Goal: Task Accomplishment & Management: Complete application form

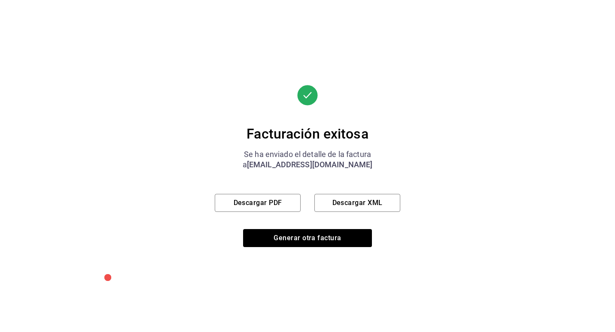
scroll to position [400, 0]
click at [429, 91] on div "Facturación exitosa Se ha enviado el detalle de la factura a [EMAIL_ADDRESS][DO…" at bounding box center [307, 166] width 615 height 332
click at [301, 243] on button "Generar otra factura" at bounding box center [307, 238] width 129 height 18
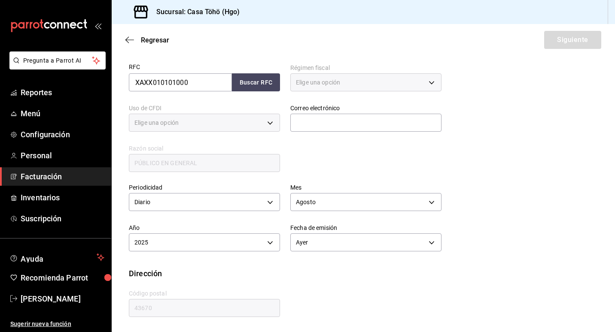
type input "616"
type input "S01"
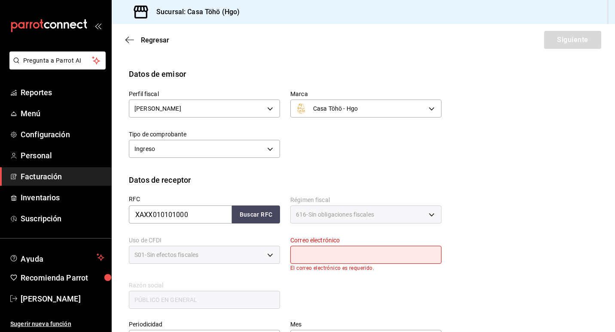
scroll to position [86, 0]
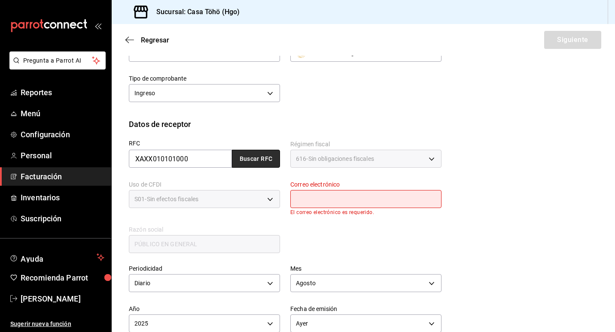
click at [237, 156] on button "Buscar RFC" at bounding box center [256, 159] width 48 height 18
type input "[EMAIL_ADDRESS][DOMAIN_NAME]"
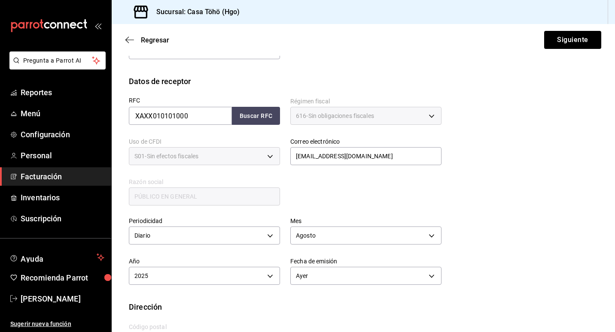
scroll to position [162, 0]
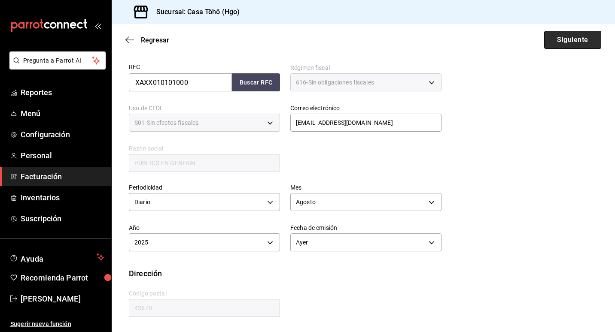
click at [582, 41] on button "Siguiente" at bounding box center [572, 40] width 57 height 18
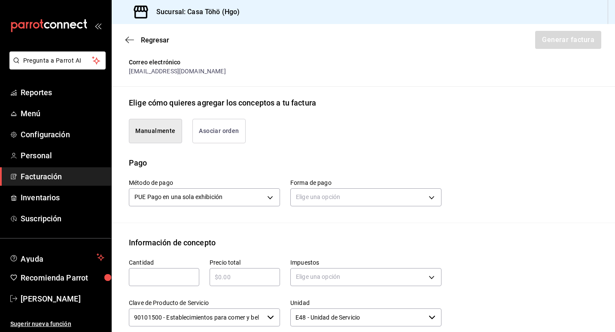
click at [202, 137] on button "Asociar orden" at bounding box center [218, 131] width 53 height 24
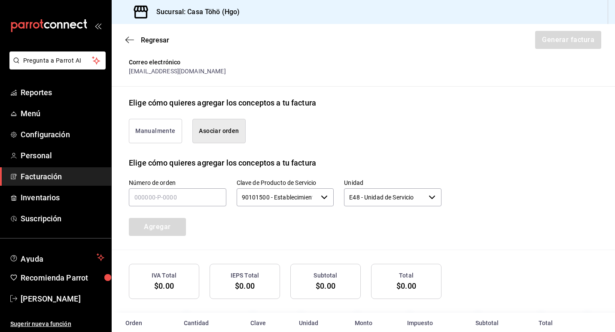
scroll to position [181, 0]
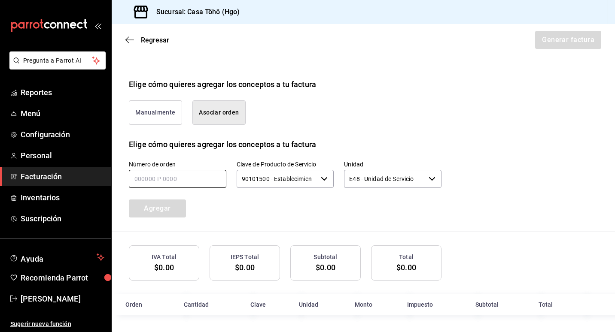
click at [144, 176] on input "text" at bounding box center [177, 179] width 97 height 18
type input "130825-P-0015"
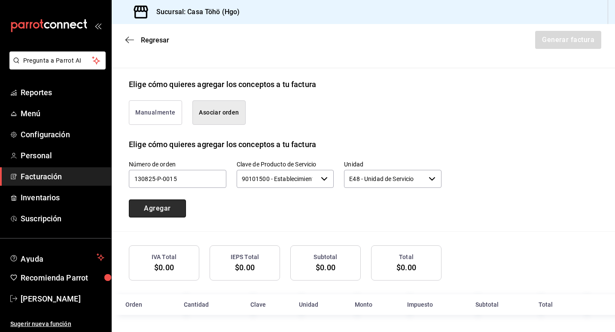
click at [163, 207] on button "Agregar" at bounding box center [157, 209] width 57 height 18
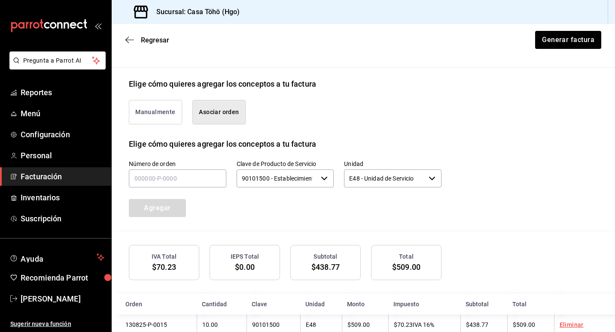
scroll to position [203, 0]
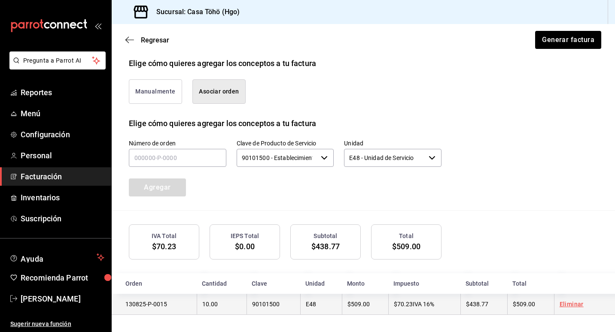
click at [575, 303] on link "Eliminar" at bounding box center [572, 304] width 24 height 7
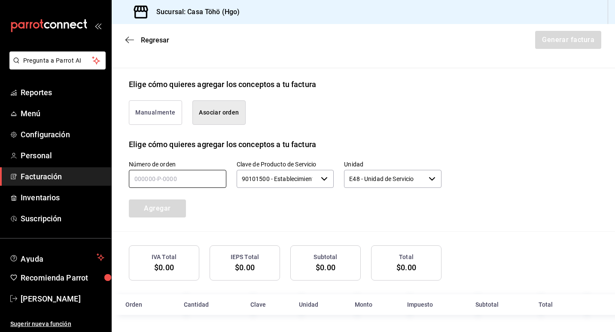
click at [144, 181] on input "text" at bounding box center [177, 179] width 97 height 18
type input "130825-P-0017"
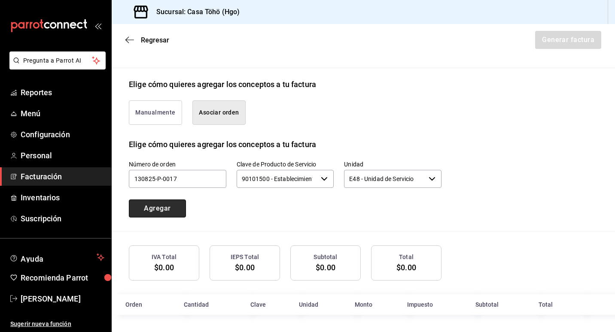
click at [149, 204] on button "Agregar" at bounding box center [157, 209] width 57 height 18
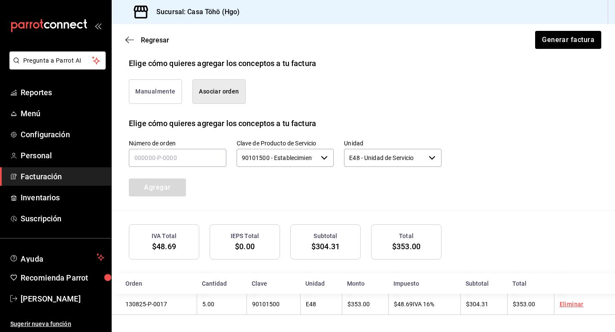
scroll to position [160, 0]
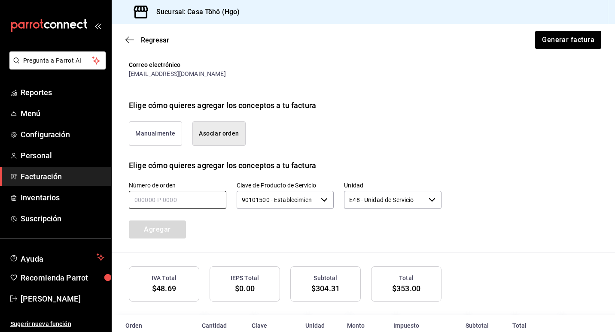
click at [144, 194] on input "text" at bounding box center [177, 200] width 97 height 18
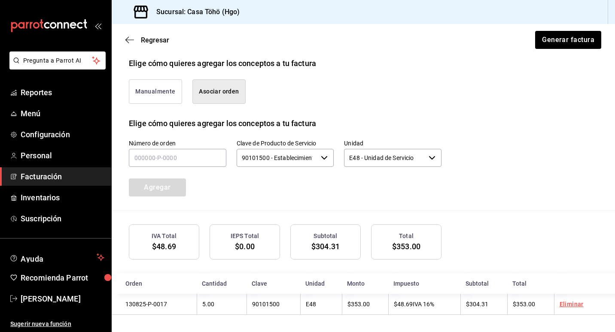
click at [505, 326] on main "Regresar Generar factura Emisor Perfil fiscal [PERSON_NAME] Tipo de comprobante…" at bounding box center [363, 77] width 503 height 510
click at [219, 158] on input "text" at bounding box center [177, 158] width 97 height 18
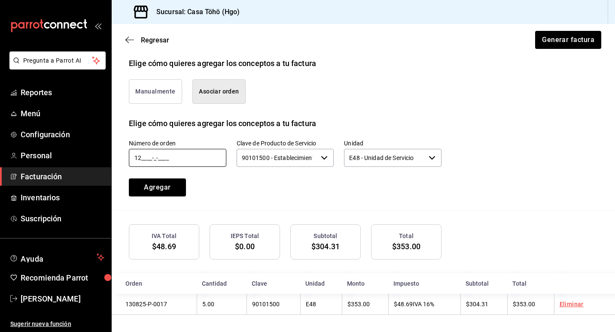
type input "1_____-_-____"
type input "130825-P-0025"
click at [165, 192] on button "Agregar" at bounding box center [157, 188] width 57 height 18
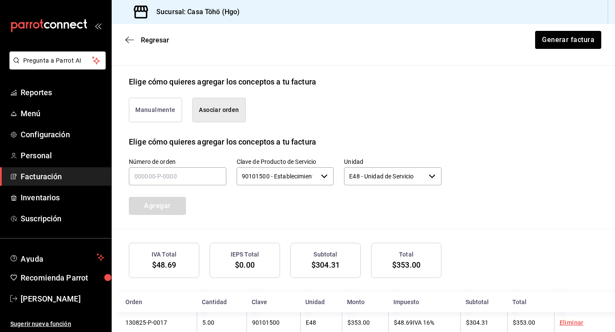
scroll to position [160, 0]
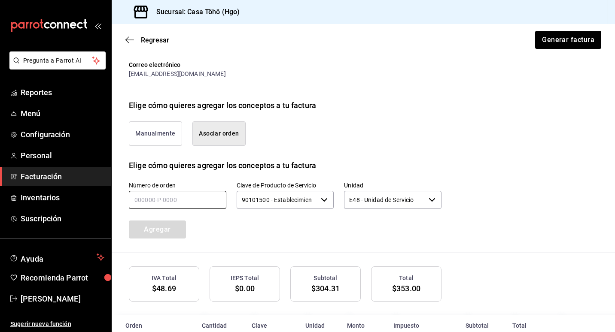
click at [161, 198] on input "text" at bounding box center [177, 200] width 97 height 18
type input "130825-P-005_"
click at [168, 232] on button "Agregar" at bounding box center [157, 230] width 57 height 18
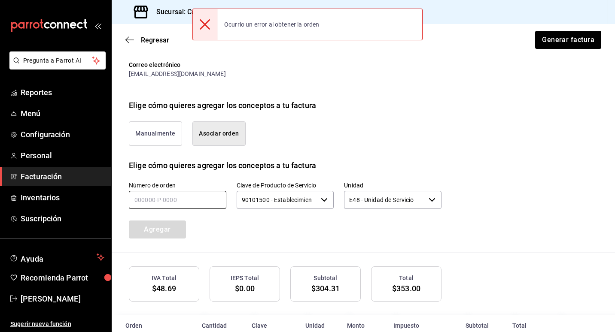
click at [182, 197] on input "text" at bounding box center [177, 200] width 97 height 18
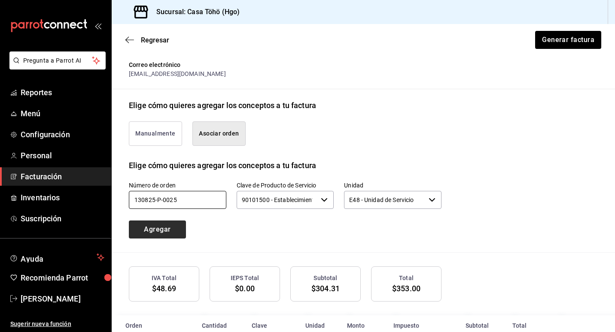
type input "130825-P-0025"
click at [171, 235] on button "Agregar" at bounding box center [157, 230] width 57 height 18
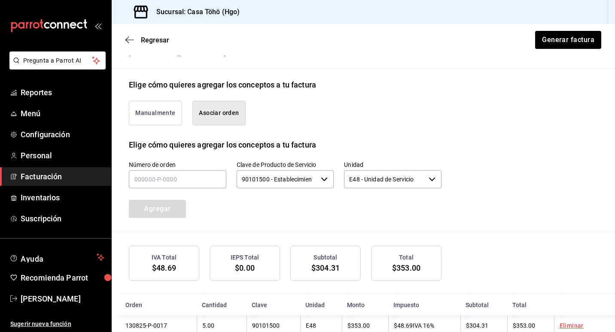
scroll to position [203, 0]
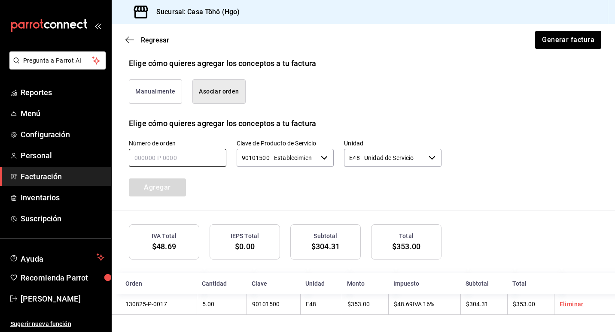
click at [161, 155] on input "text" at bounding box center [177, 158] width 97 height 18
type input "130825-P-0002"
click at [168, 188] on button "Agregar" at bounding box center [157, 188] width 57 height 18
click at [141, 158] on input "text" at bounding box center [177, 158] width 97 height 18
type input "130825-P-0028"
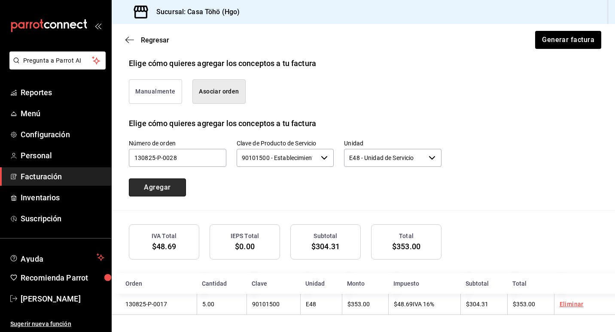
click at [169, 190] on button "Agregar" at bounding box center [157, 188] width 57 height 18
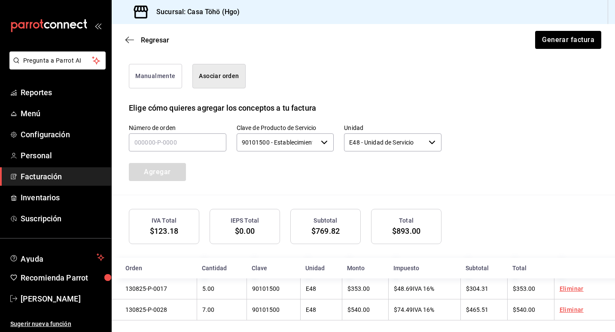
scroll to position [224, 0]
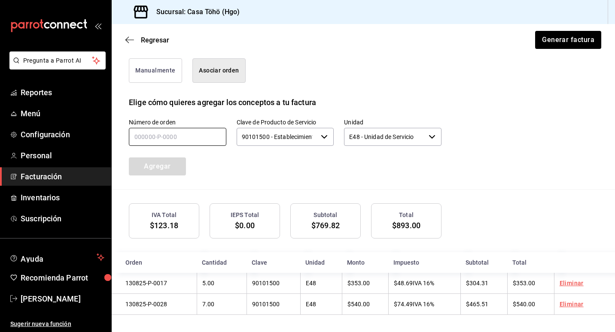
click at [155, 142] on input "text" at bounding box center [177, 137] width 97 height 18
type input "130825-P-0063"
click at [161, 164] on button "Agregar" at bounding box center [157, 167] width 57 height 18
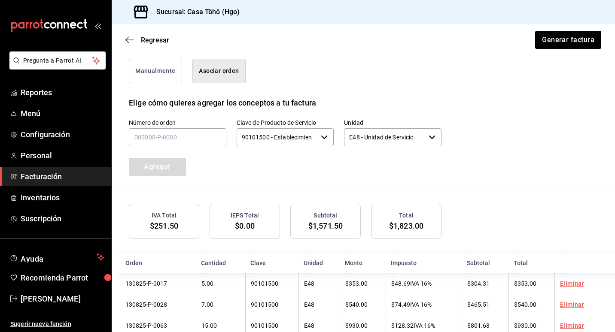
scroll to position [246, 0]
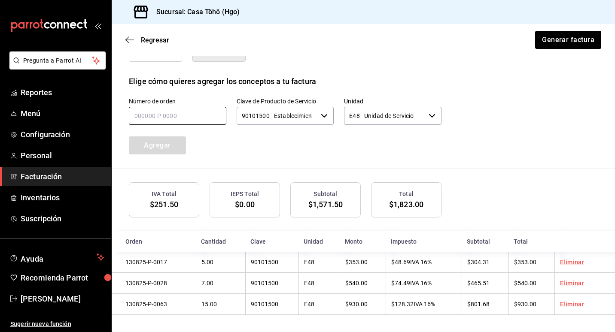
click at [199, 119] on input "text" at bounding box center [177, 116] width 97 height 18
type input "130825-P-0079"
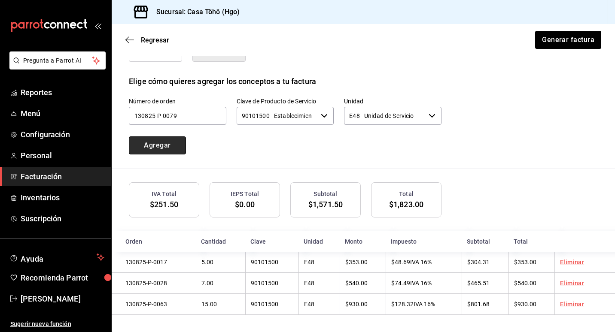
click at [175, 143] on button "Agregar" at bounding box center [157, 146] width 57 height 18
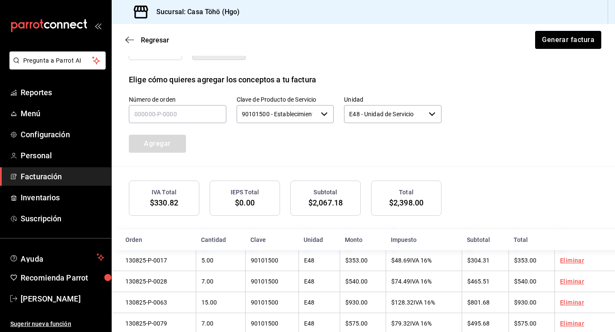
scroll to position [267, 0]
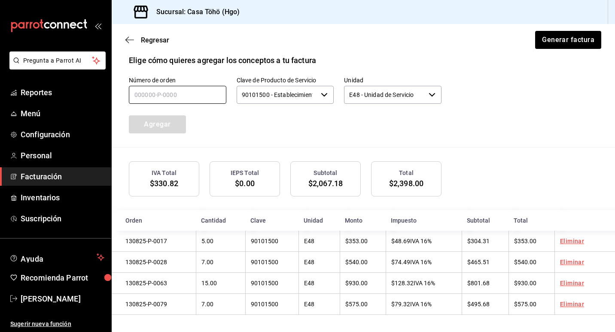
click at [153, 100] on input "text" at bounding box center [177, 95] width 97 height 18
type input "130825-P-0077"
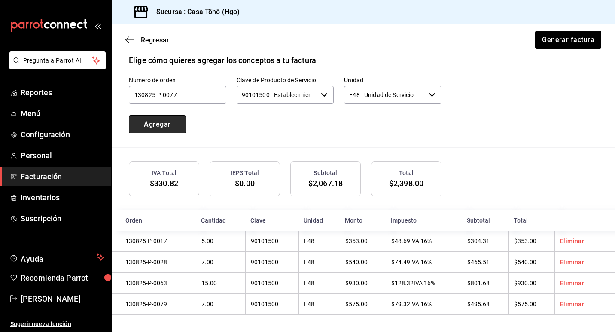
click at [154, 116] on button "Agregar" at bounding box center [157, 125] width 57 height 18
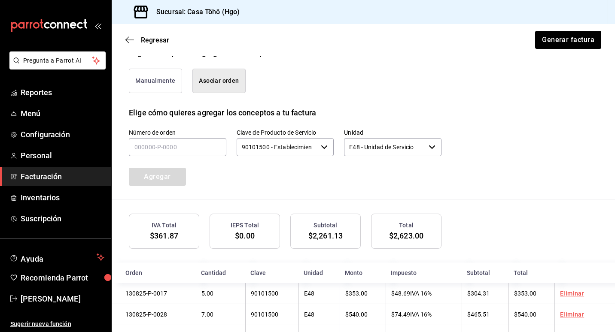
scroll to position [203, 0]
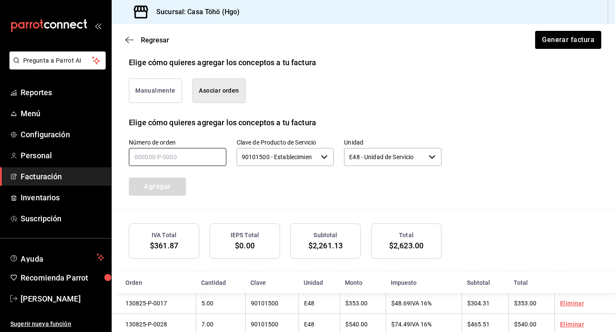
click at [189, 159] on input "text" at bounding box center [177, 157] width 97 height 18
type input "130825-P-0065"
click at [163, 183] on button "Agregar" at bounding box center [157, 187] width 57 height 18
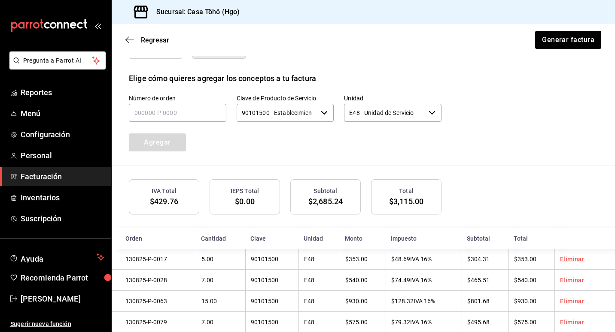
scroll to position [181, 0]
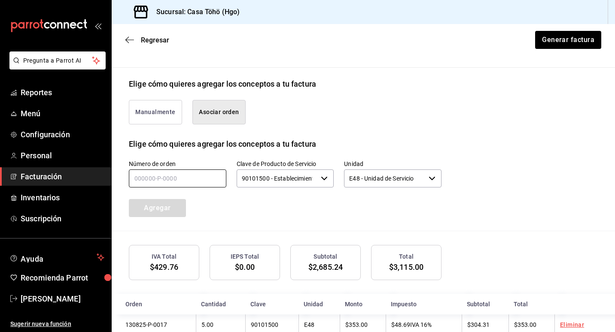
click at [174, 182] on input "text" at bounding box center [177, 179] width 97 height 18
type input "130825-P-0073"
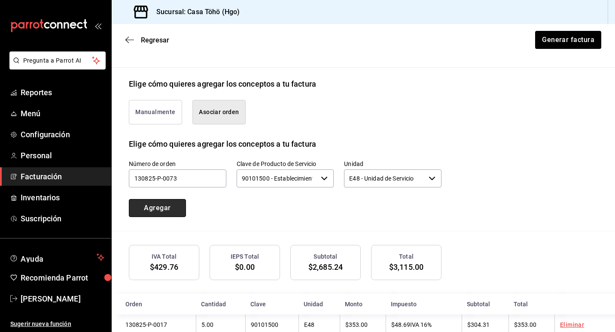
click at [170, 214] on button "Agregar" at bounding box center [157, 208] width 57 height 18
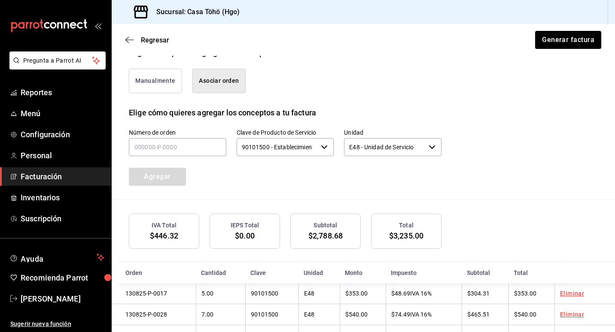
scroll to position [203, 0]
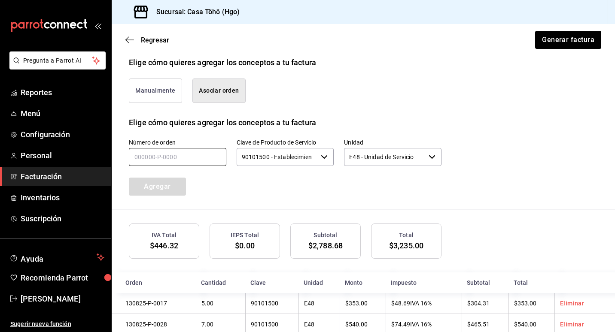
click at [183, 157] on input "text" at bounding box center [177, 157] width 97 height 18
type input "130825-P-0051"
click at [173, 183] on button "Agregar" at bounding box center [157, 187] width 57 height 18
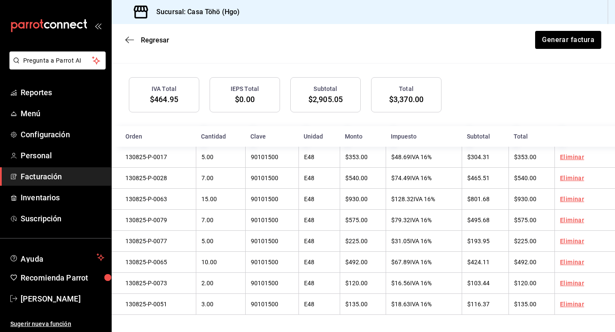
scroll to position [353, 0]
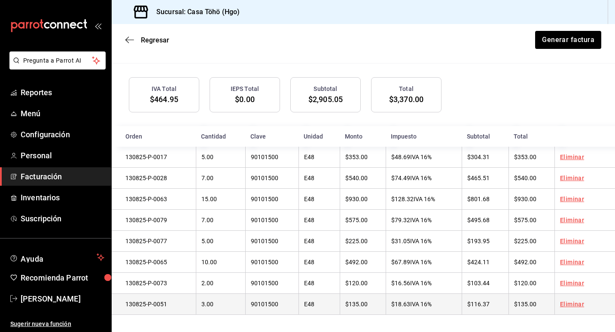
click at [574, 304] on link "Eliminar" at bounding box center [572, 304] width 24 height 7
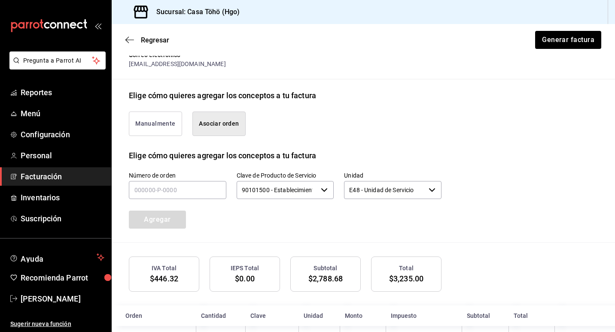
scroll to position [258, 0]
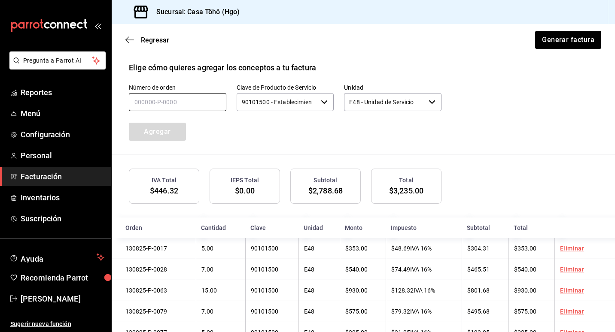
click at [170, 107] on input "text" at bounding box center [177, 102] width 97 height 18
type input "130825-P-0050"
click at [170, 128] on button "Agregar" at bounding box center [157, 132] width 57 height 18
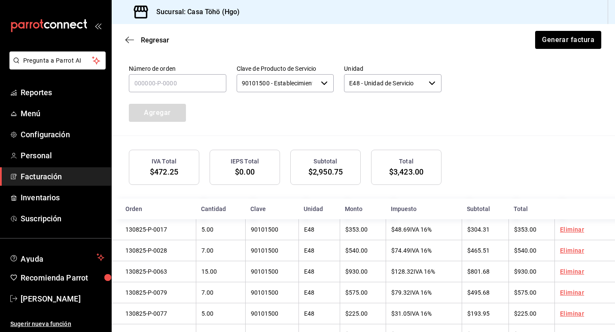
scroll to position [267, 0]
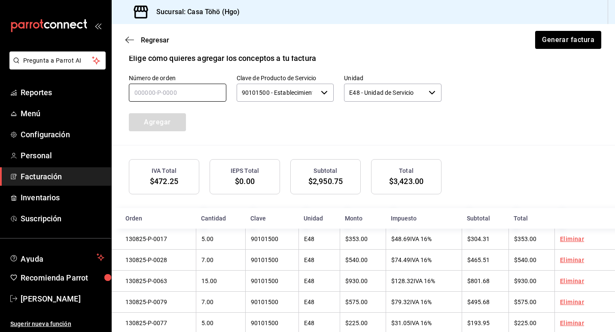
click at [193, 91] on input "text" at bounding box center [177, 93] width 97 height 18
type input "130825-P-0055"
click at [168, 119] on button "Agregar" at bounding box center [157, 122] width 57 height 18
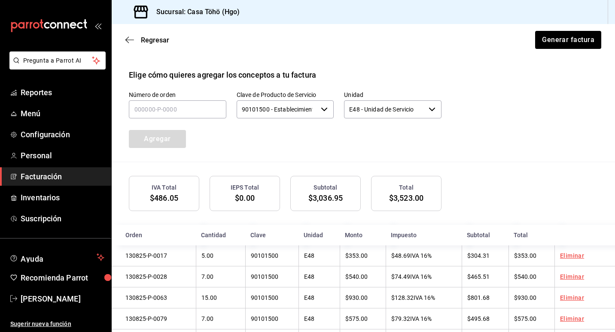
scroll to position [246, 0]
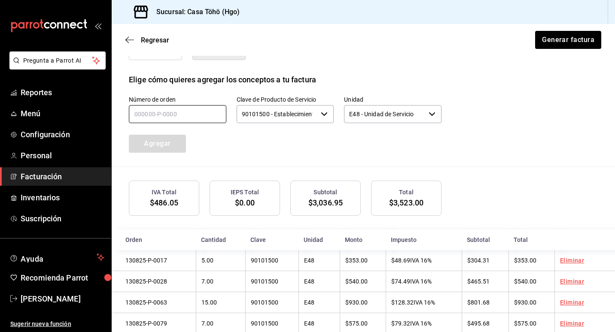
click at [143, 111] on input "text" at bounding box center [177, 114] width 97 height 18
type input "130825-P-0049"
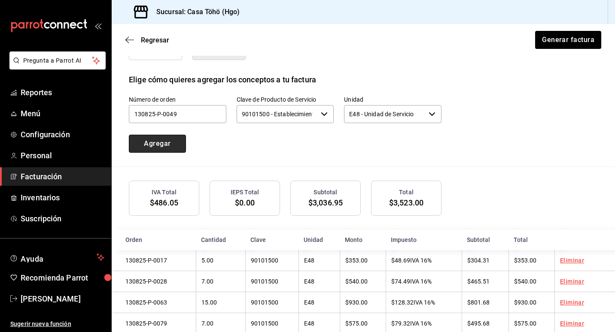
click at [167, 142] on button "Agregar" at bounding box center [157, 144] width 57 height 18
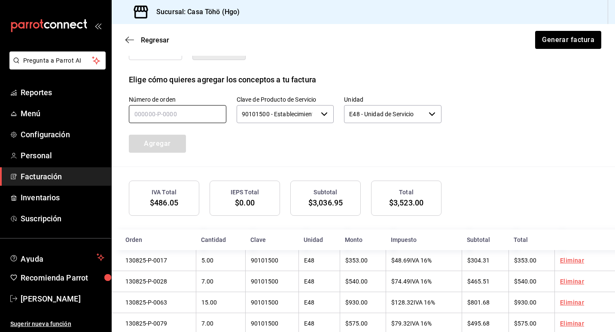
click at [153, 106] on input "text" at bounding box center [177, 114] width 97 height 18
type input "160825-P-0045"
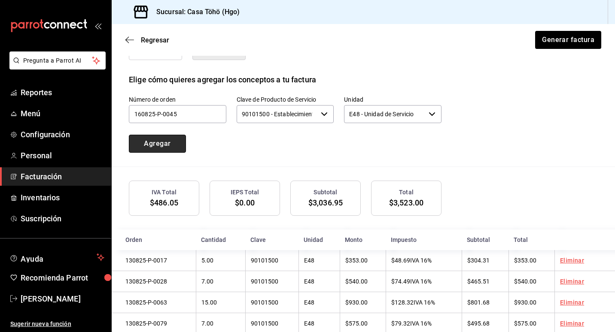
click at [159, 143] on button "Agregar" at bounding box center [157, 144] width 57 height 18
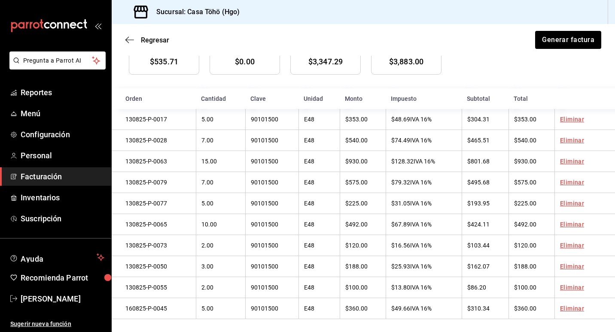
scroll to position [396, 0]
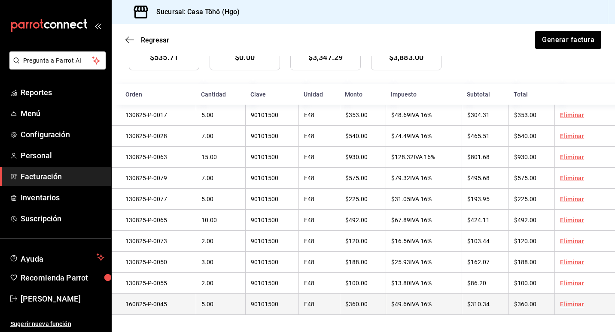
click at [571, 304] on link "Eliminar" at bounding box center [572, 304] width 24 height 7
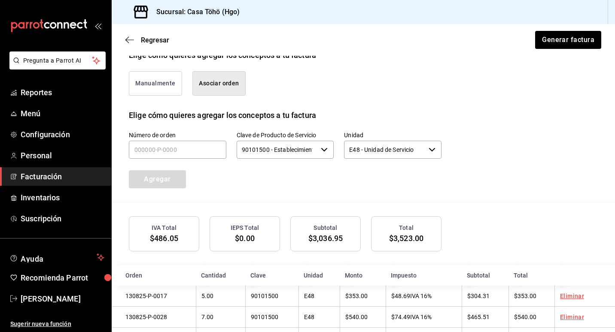
scroll to position [203, 0]
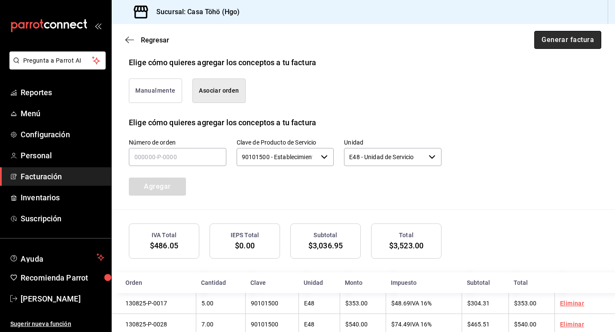
click at [548, 37] on button "Generar factura" at bounding box center [567, 40] width 67 height 18
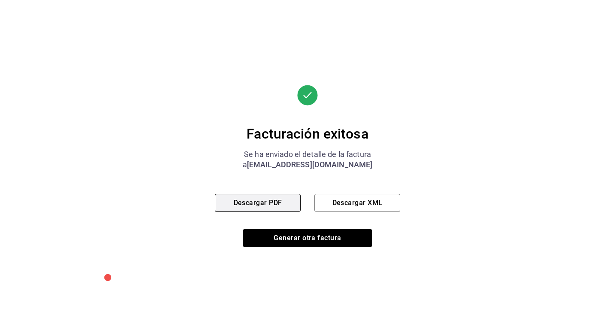
click at [247, 208] on button "Descargar PDF" at bounding box center [258, 203] width 86 height 18
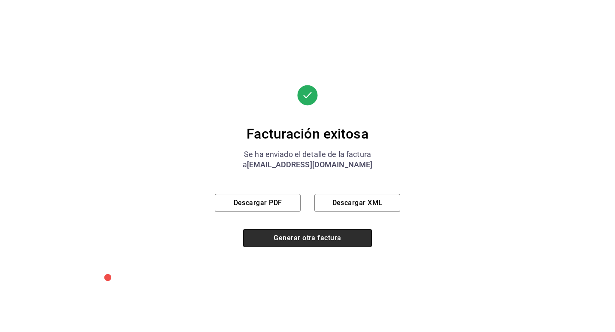
click at [293, 237] on button "Generar otra factura" at bounding box center [307, 238] width 129 height 18
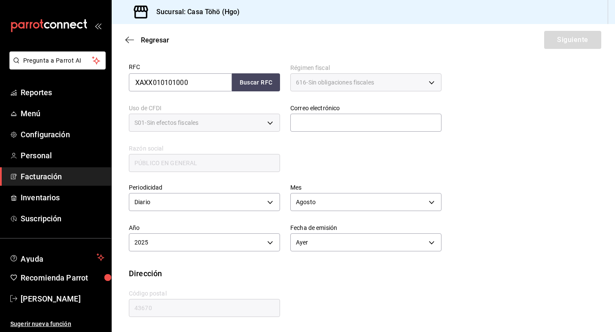
scroll to position [123, 0]
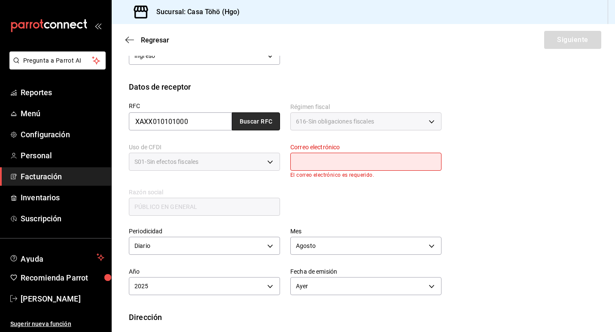
click at [245, 125] on button "Buscar RFC" at bounding box center [256, 122] width 48 height 18
type input "[EMAIL_ADDRESS][DOMAIN_NAME]"
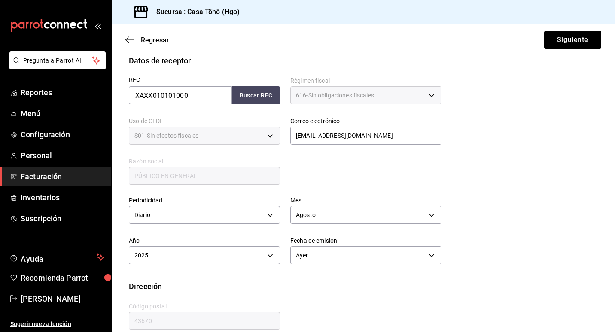
scroll to position [162, 0]
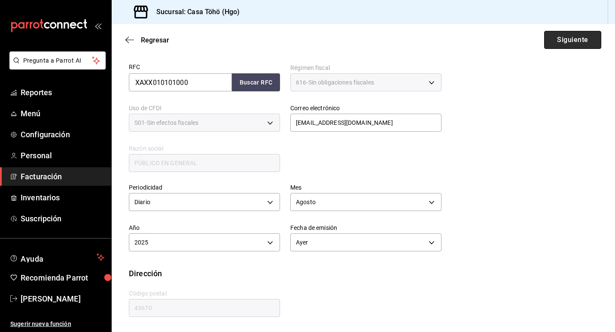
click at [568, 37] on button "Siguiente" at bounding box center [572, 40] width 57 height 18
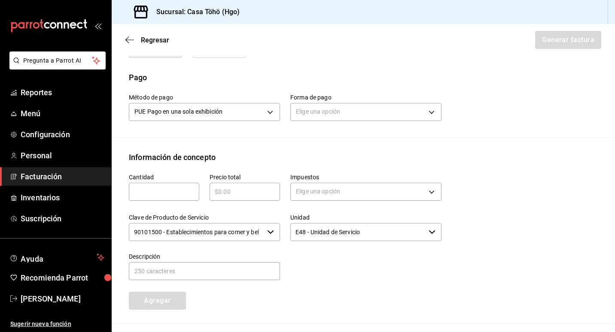
scroll to position [248, 0]
click at [316, 113] on body "Pregunta a Parrot AI Reportes Menú Configuración Personal Facturación Inventari…" at bounding box center [307, 166] width 615 height 332
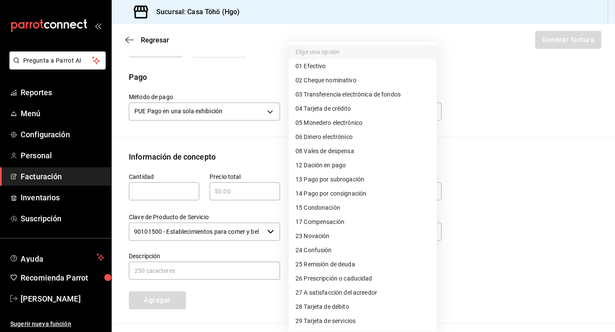
scroll to position [43, 0]
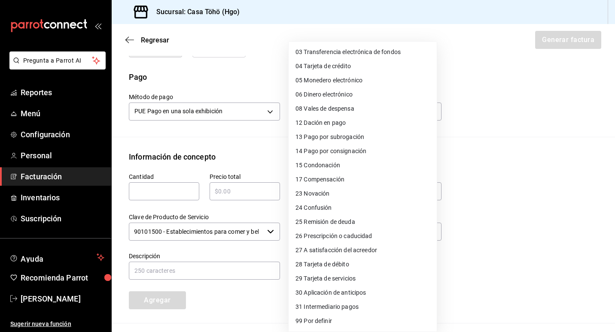
click at [340, 265] on span "28 Tarjeta de débito" at bounding box center [322, 264] width 54 height 9
type input "28"
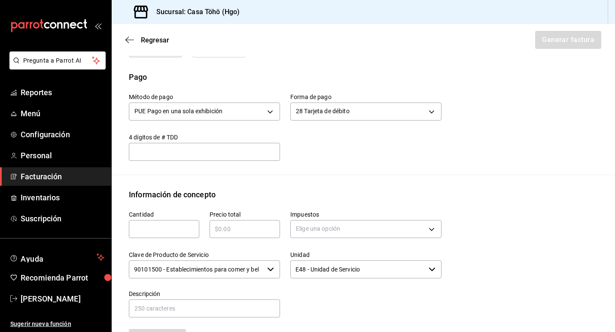
click at [170, 227] on input "text" at bounding box center [164, 229] width 70 height 10
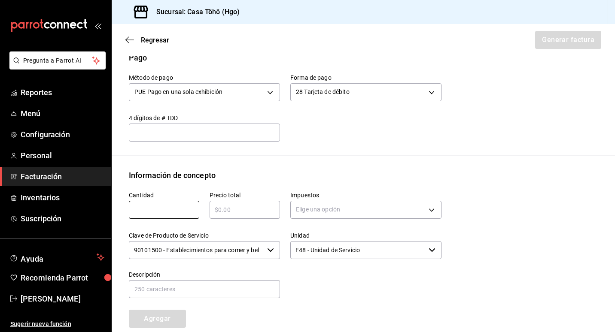
scroll to position [291, 0]
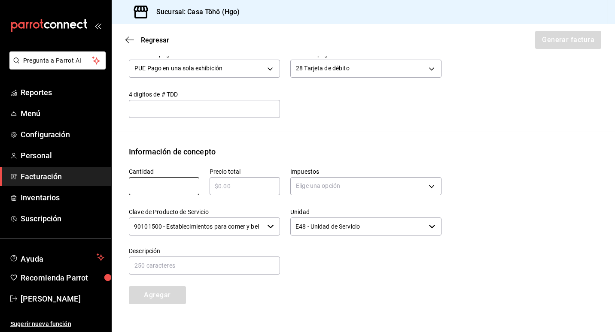
type input "1"
click at [237, 186] on input "text" at bounding box center [245, 186] width 70 height 10
type input "$147.20"
click at [319, 143] on div "Emisor Perfil fiscal [PERSON_NAME] Tipo de comprobante Ingreso Receptor Nombre …" at bounding box center [363, 87] width 503 height 630
click at [317, 190] on body "Pregunta a Parrot AI Reportes Menú Configuración Personal Facturación Inventari…" at bounding box center [307, 166] width 615 height 332
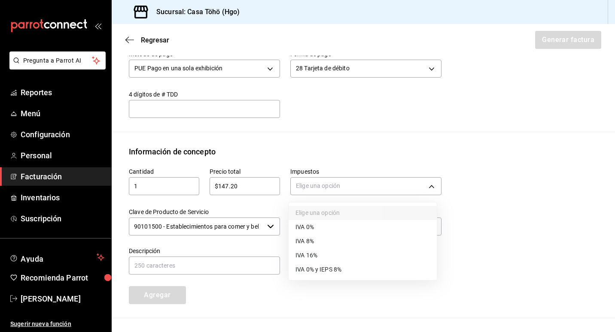
click at [316, 255] on span "IVA 16%" at bounding box center [306, 255] width 22 height 9
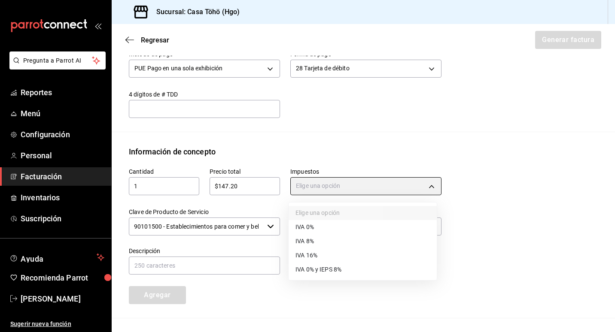
type input "IVA_16"
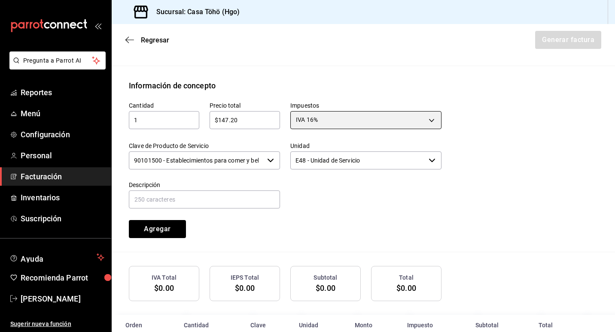
scroll to position [377, 0]
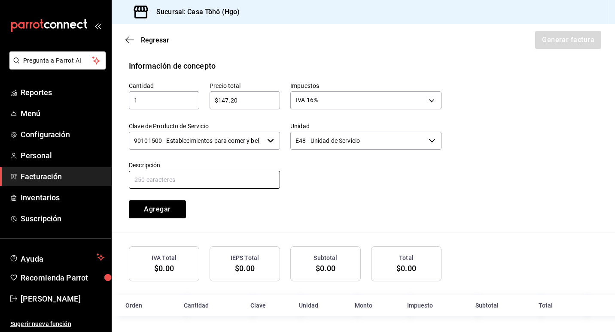
click at [210, 183] on input "text" at bounding box center [204, 180] width 151 height 18
drag, startPoint x: 253, startPoint y: 180, endPoint x: 280, endPoint y: 182, distance: 27.1
click at [280, 182] on div "Cantidad 1 ​ Precio total $147.20 ​ Impuestos IVA 16% IVA_16 Clave de Producto …" at bounding box center [280, 145] width 323 height 147
click at [204, 179] on input "VENTA AL PUBLICO EN GENERAL DEL DIA [DATE] TARJETA DEBITO" at bounding box center [204, 180] width 151 height 18
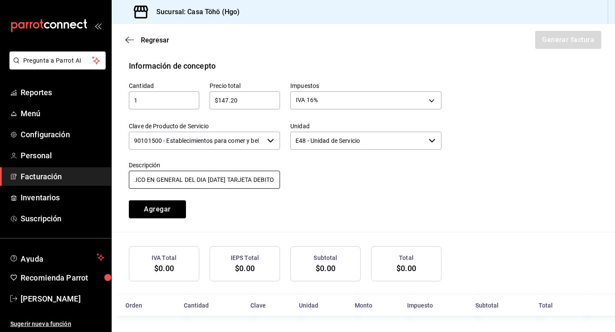
scroll to position [0, 50]
click at [253, 182] on input "VENTA AL PUBLICO EN GENERAL DEL DIA [DATE] TARJETA DEBITO" at bounding box center [204, 180] width 151 height 18
type input "VENTA AL PUBLICO EN GENERAL DEL DIA [DATE] TARJETA DEBITO"
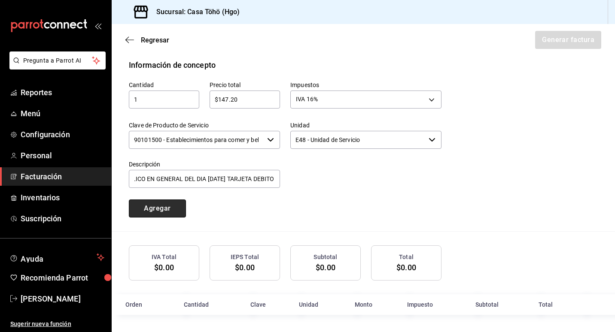
click at [173, 210] on button "Agregar" at bounding box center [157, 209] width 57 height 18
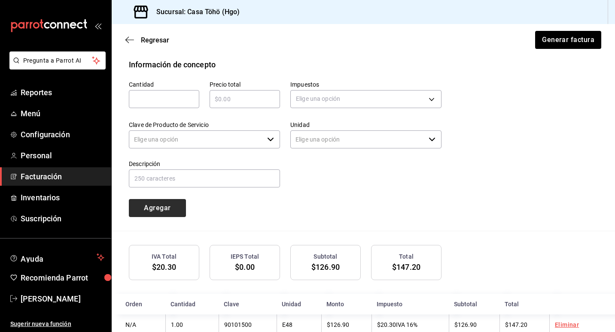
type input "90101500 - Establecimientos para comer y beber"
type input "E48 - Unidad de Servicio"
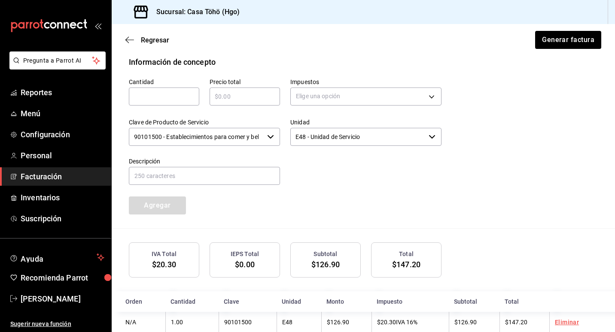
scroll to position [400, 0]
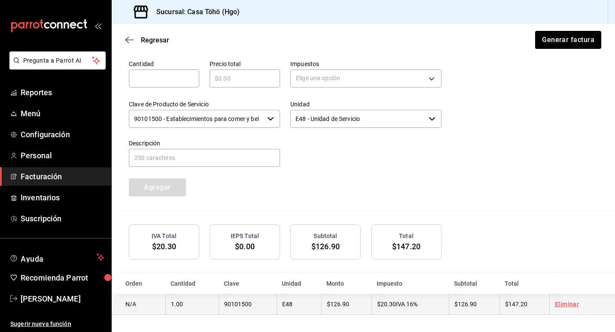
click at [558, 301] on link "Eliminar" at bounding box center [567, 304] width 24 height 7
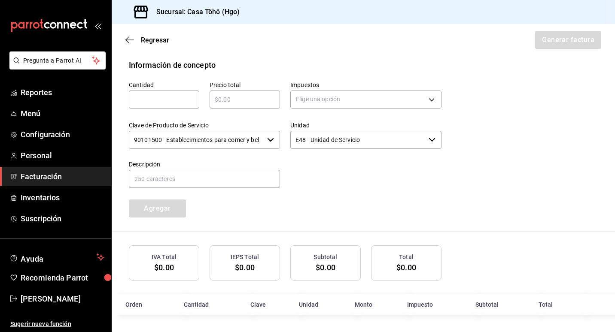
scroll to position [378, 0]
click at [228, 91] on div "​" at bounding box center [245, 100] width 70 height 18
type input "$169.70"
click at [190, 95] on input "text" at bounding box center [164, 99] width 70 height 10
type input "1"
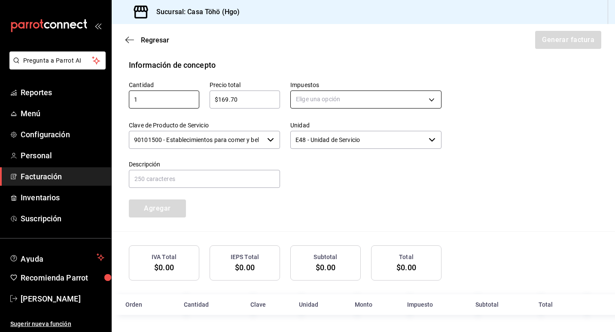
click at [325, 101] on body "Pregunta a Parrot AI Reportes Menú Configuración Personal Facturación Inventari…" at bounding box center [307, 166] width 615 height 332
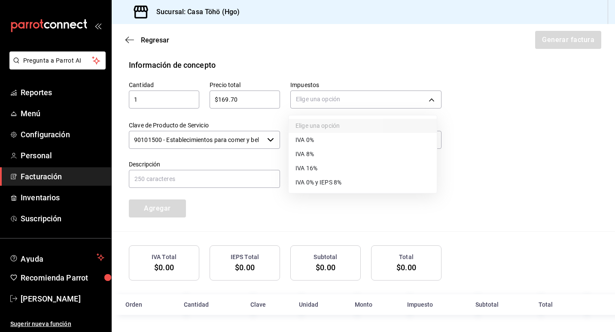
click at [320, 173] on li "IVA 16%" at bounding box center [363, 168] width 148 height 14
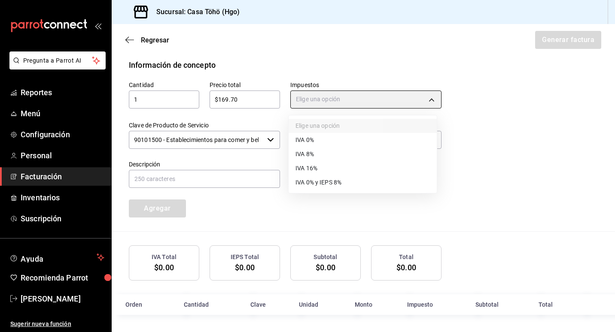
type input "IVA_16"
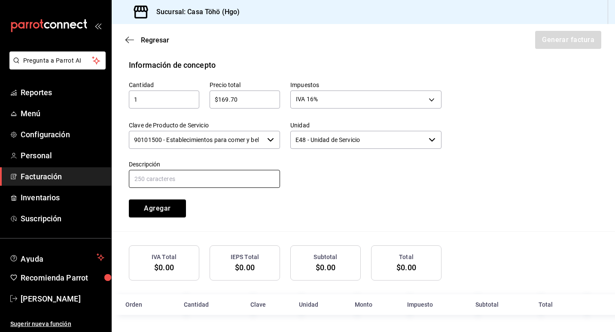
click at [235, 182] on input "text" at bounding box center [204, 179] width 151 height 18
click at [258, 175] on input "VENTA AL PUBLICO EN GENERAL DEL DIA [DATE] TARJETA DEBITO" at bounding box center [204, 179] width 151 height 18
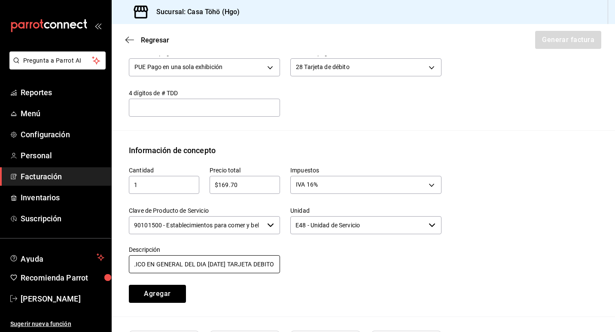
scroll to position [335, 0]
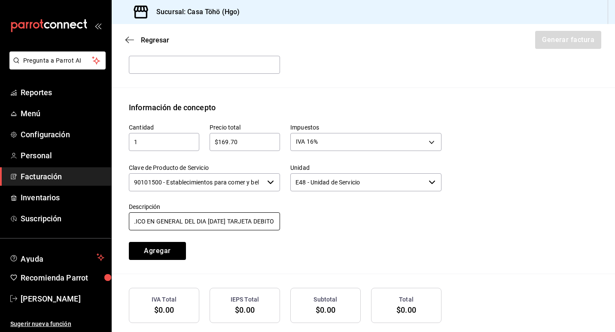
type input "VENTA AL PUBLICO EN GENERAL DEL DIA [DATE] TARJETA DEBITO"
click at [319, 214] on div at bounding box center [360, 212] width 161 height 39
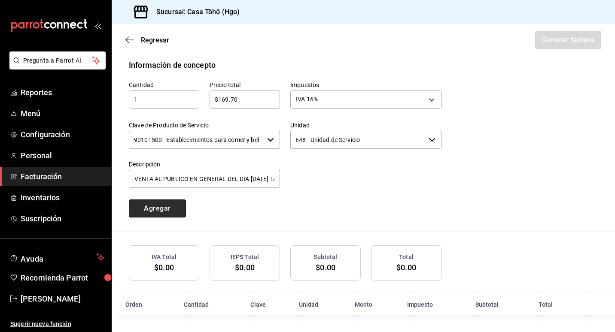
click at [159, 212] on button "Agregar" at bounding box center [157, 209] width 57 height 18
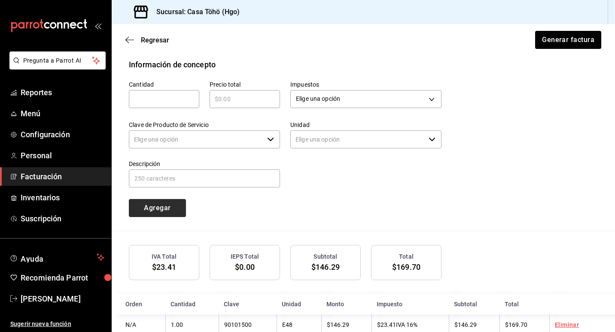
type input "90101500 - Establecimientos para comer y beber"
type input "E48 - Unidad de Servicio"
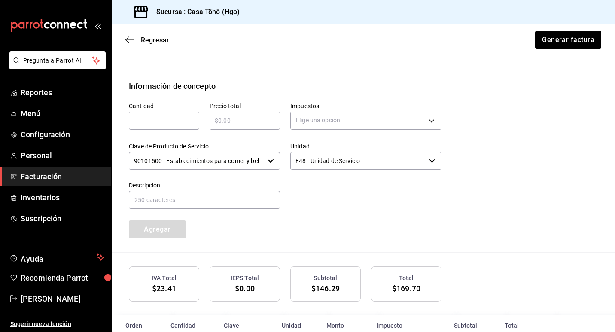
scroll to position [400, 0]
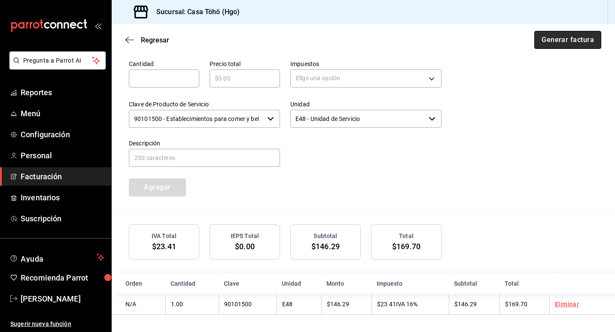
click at [564, 39] on button "Generar factura" at bounding box center [567, 40] width 67 height 18
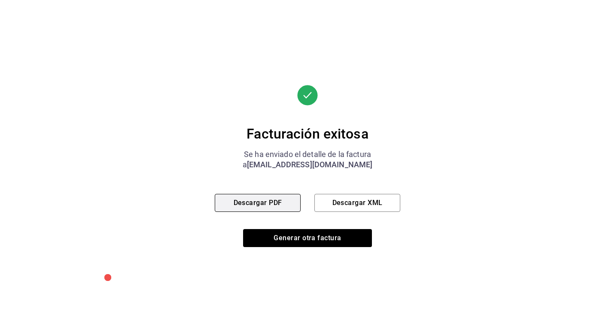
click at [251, 199] on button "Descargar PDF" at bounding box center [258, 203] width 86 height 18
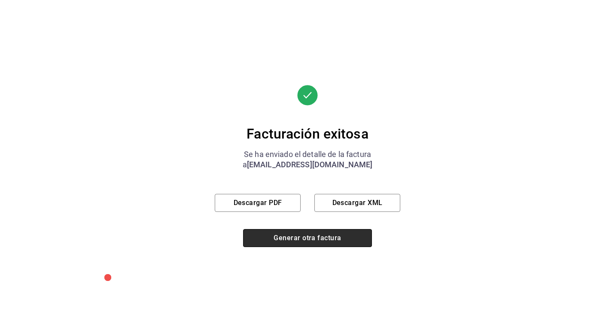
click at [299, 242] on button "Generar otra factura" at bounding box center [307, 238] width 129 height 18
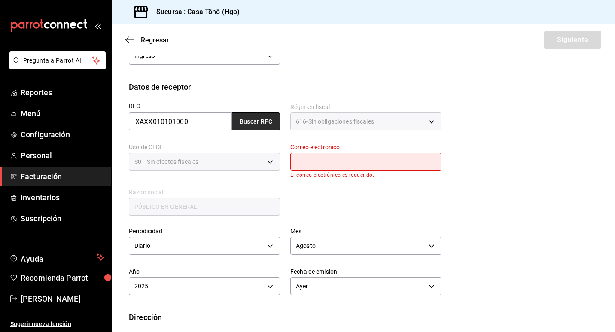
click at [252, 122] on button "Buscar RFC" at bounding box center [256, 122] width 48 height 18
type input "[EMAIL_ADDRESS][DOMAIN_NAME]"
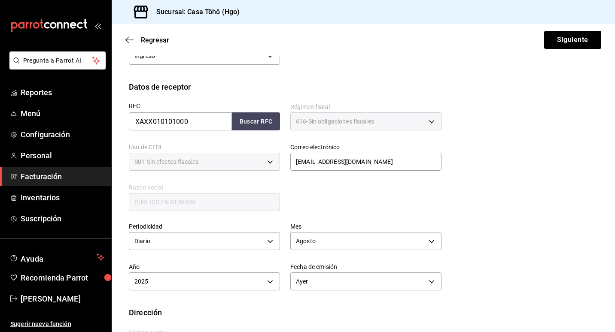
scroll to position [162, 0]
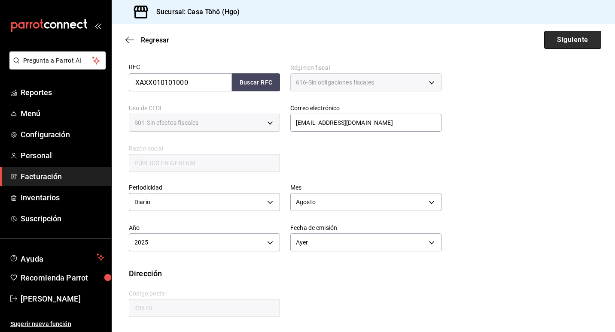
click at [554, 43] on button "Siguiente" at bounding box center [572, 40] width 57 height 18
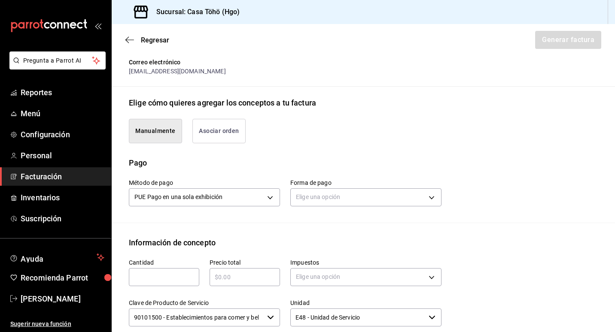
click at [219, 131] on button "Asociar orden" at bounding box center [218, 131] width 53 height 24
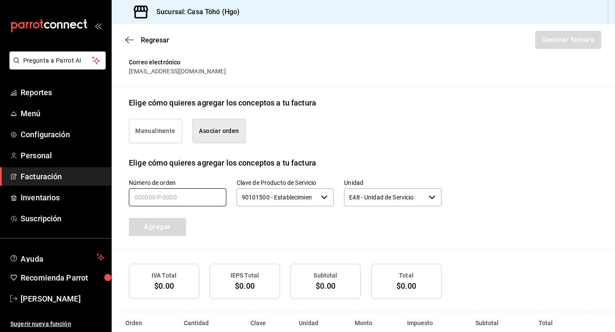
click at [176, 196] on input "text" at bounding box center [177, 198] width 97 height 18
type input "130825-P-0015"
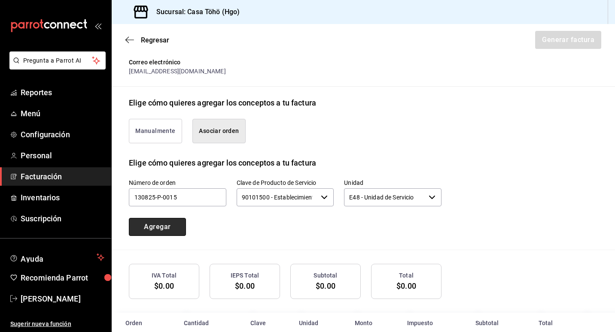
click at [158, 225] on button "Agregar" at bounding box center [157, 227] width 57 height 18
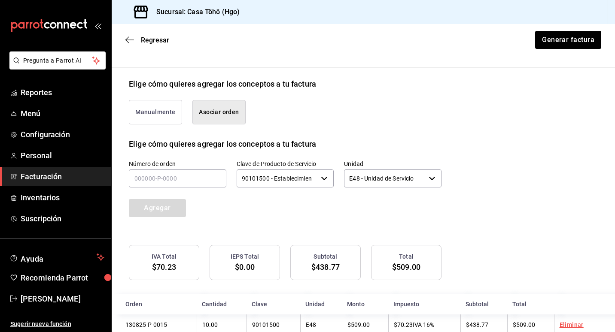
scroll to position [203, 0]
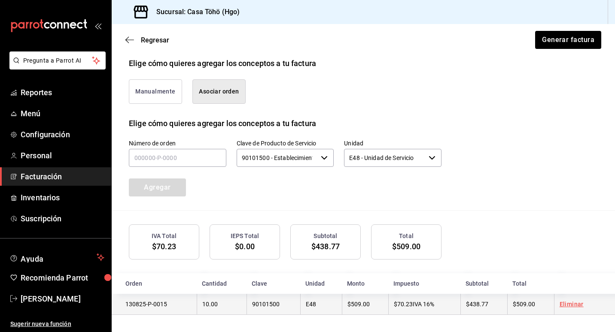
click at [560, 303] on link "Eliminar" at bounding box center [572, 304] width 24 height 7
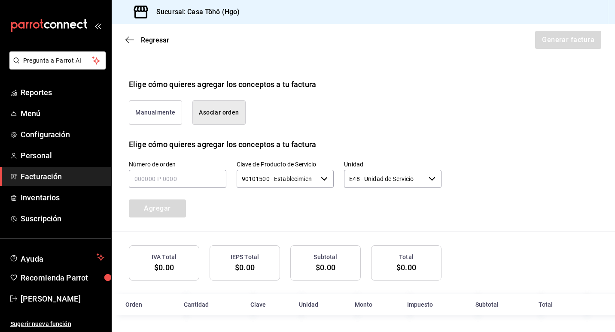
scroll to position [181, 0]
click at [144, 183] on input "text" at bounding box center [177, 179] width 97 height 18
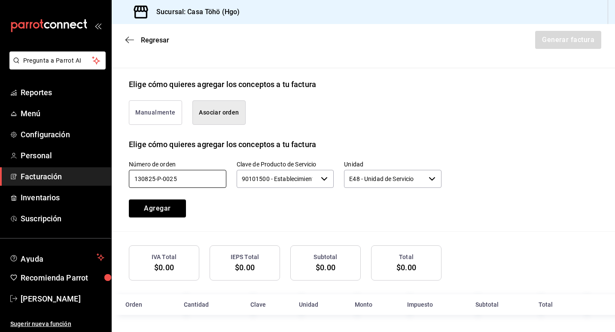
type input "130825-P-0025"
click at [169, 218] on div "Número de orden 130825-P-0025 Clave de Producto de Servicio 90101500 - Establec…" at bounding box center [363, 190] width 469 height 81
click at [169, 212] on button "Agregar" at bounding box center [157, 209] width 57 height 18
click at [158, 173] on input "text" at bounding box center [177, 179] width 97 height 18
type input "130825-P-0002"
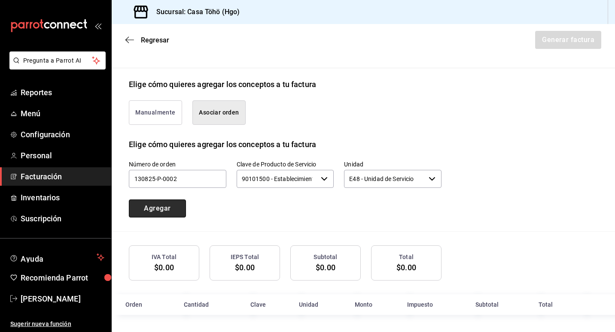
click at [158, 202] on button "Agregar" at bounding box center [157, 209] width 57 height 18
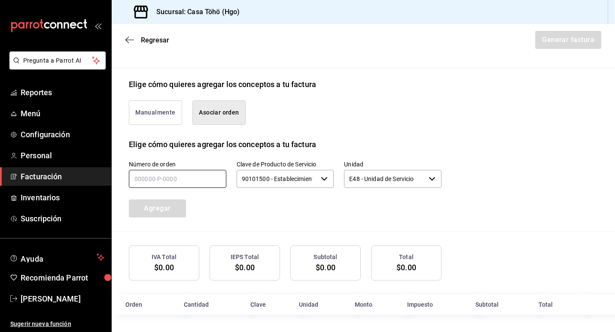
click at [184, 183] on input "text" at bounding box center [177, 179] width 97 height 18
type input "130825-P-0002"
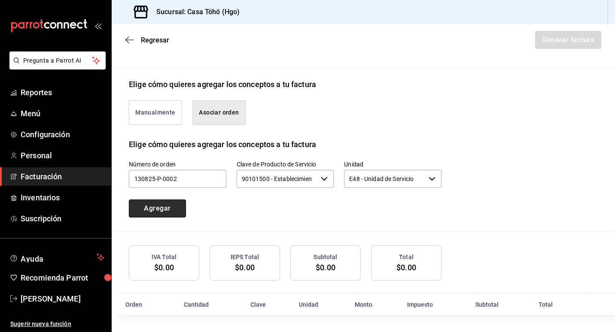
click at [169, 207] on button "Agregar" at bounding box center [157, 209] width 57 height 18
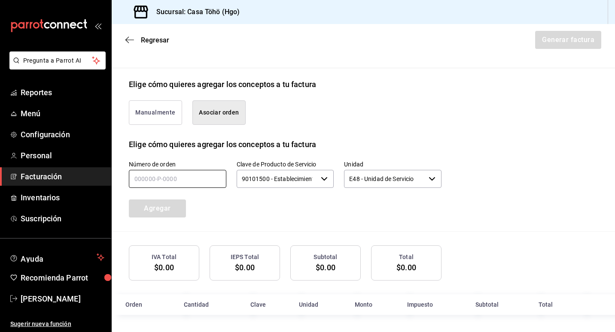
click at [186, 179] on input "text" at bounding box center [177, 179] width 97 height 18
type input "130825-P-0051"
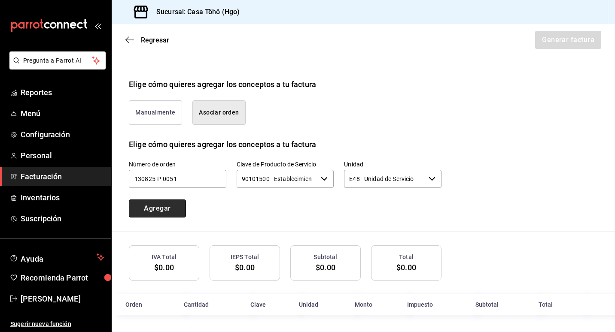
click at [167, 213] on button "Agregar" at bounding box center [157, 209] width 57 height 18
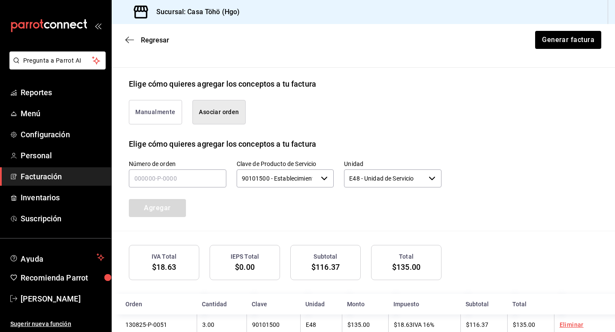
scroll to position [203, 0]
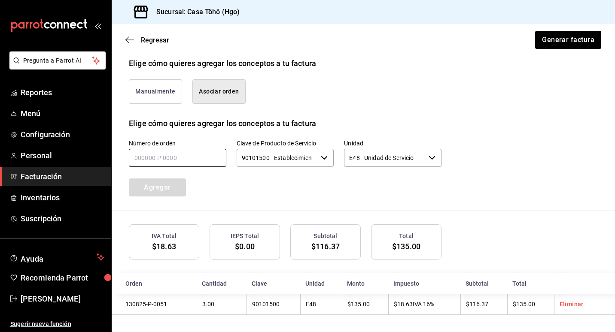
click at [162, 161] on input "text" at bounding box center [177, 158] width 97 height 18
type input "130825-P-0049"
click at [162, 185] on button "Agregar" at bounding box center [157, 188] width 57 height 18
click at [189, 155] on input "text" at bounding box center [177, 158] width 97 height 18
type input "130825-P-0045"
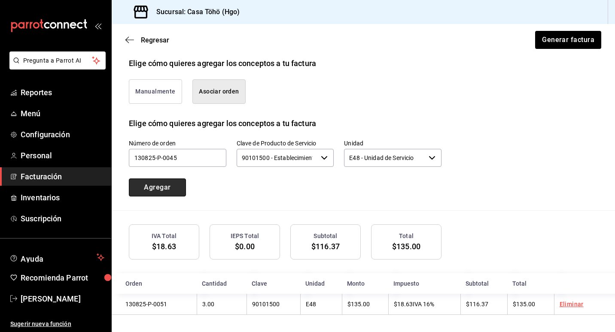
click at [174, 190] on button "Agregar" at bounding box center [157, 188] width 57 height 18
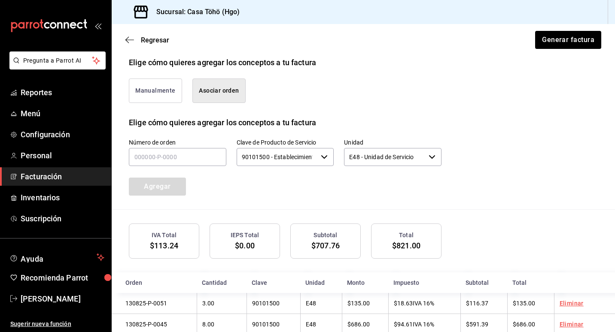
scroll to position [224, 0]
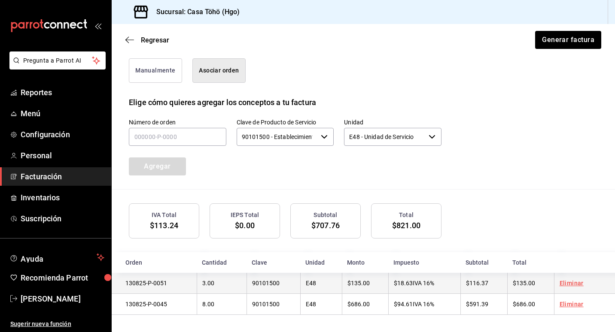
click at [562, 284] on link "Eliminar" at bounding box center [572, 283] width 24 height 7
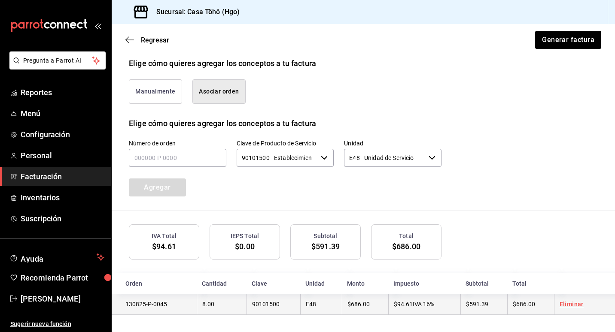
click at [565, 306] on link "Eliminar" at bounding box center [572, 304] width 24 height 7
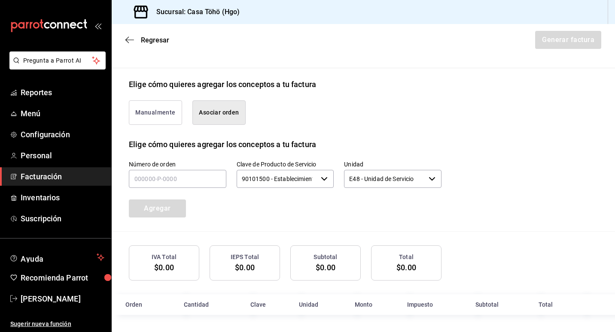
scroll to position [181, 0]
click at [231, 115] on button "Asociar orden" at bounding box center [218, 112] width 53 height 24
click at [149, 179] on input "text" at bounding box center [177, 179] width 97 height 18
click at [333, 116] on div "Manualmente Asociar orden" at bounding box center [280, 107] width 323 height 35
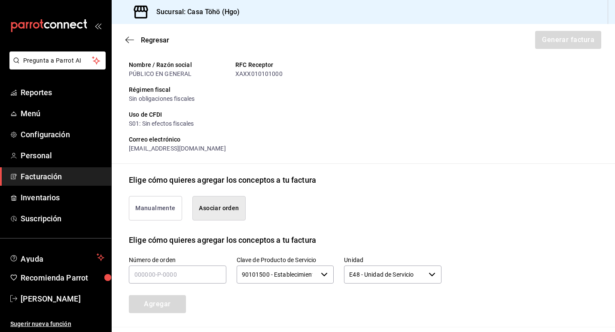
scroll to position [172, 0]
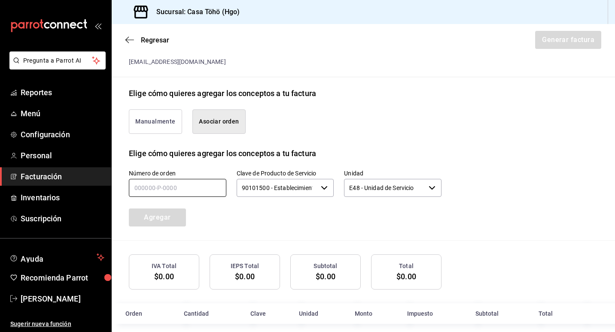
click at [158, 195] on input "text" at bounding box center [177, 188] width 97 height 18
type input "130825-P-0042"
click at [171, 212] on button "Agregar" at bounding box center [157, 218] width 57 height 18
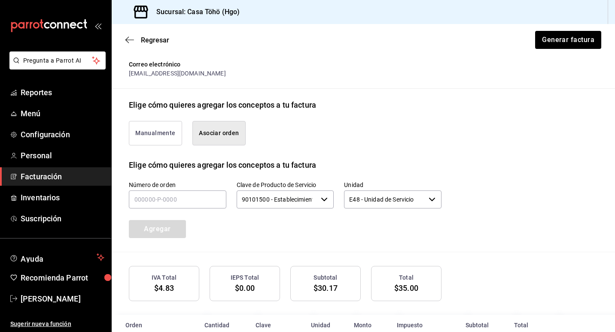
scroll to position [160, 0]
click at [161, 196] on input "text" at bounding box center [177, 200] width 97 height 18
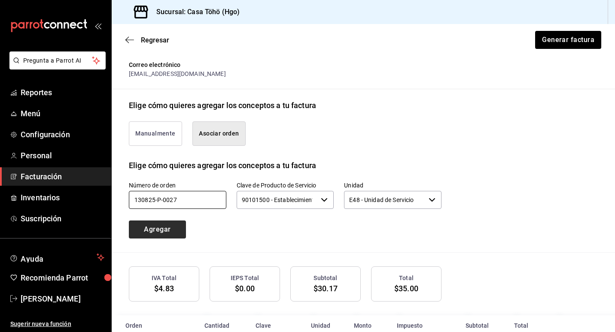
type input "130825-P-0027"
click at [166, 225] on button "Agregar" at bounding box center [157, 230] width 57 height 18
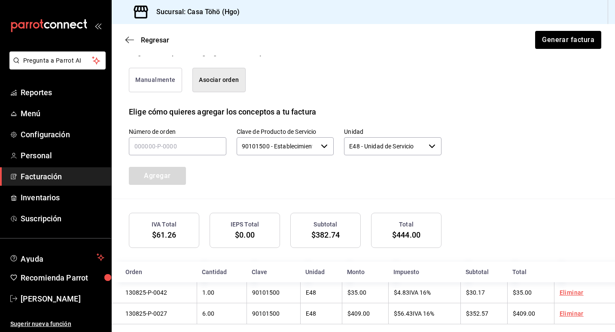
scroll to position [224, 0]
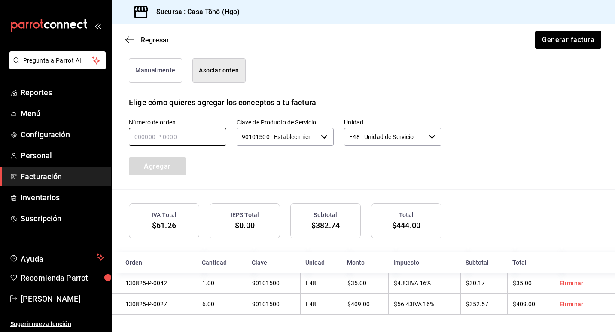
click at [152, 135] on input "text" at bounding box center [177, 137] width 97 height 18
type input "130825-P-0021"
click at [158, 166] on button "Agregar" at bounding box center [157, 167] width 57 height 18
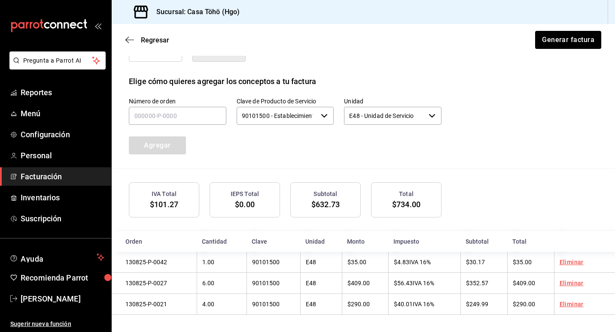
scroll to position [246, 0]
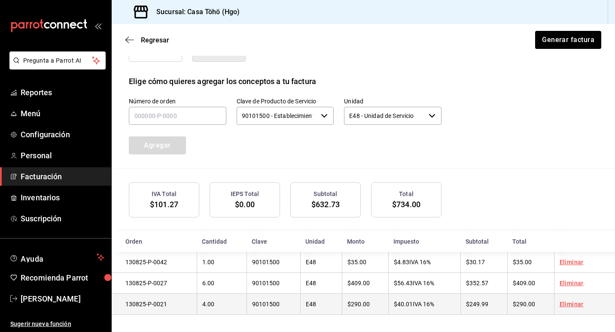
click at [562, 300] on td "Eliminar" at bounding box center [584, 304] width 61 height 21
click at [565, 301] on link "Eliminar" at bounding box center [572, 304] width 24 height 7
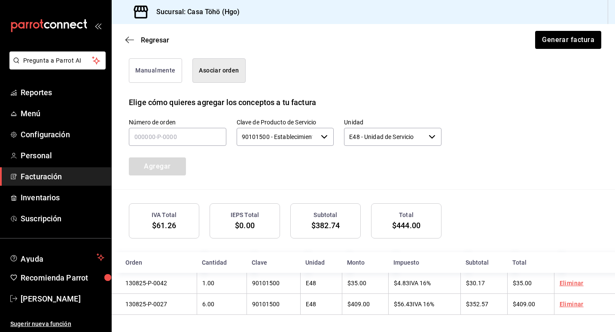
scroll to position [224, 0]
click at [166, 138] on input "text" at bounding box center [177, 137] width 97 height 18
type input "130825-P-0008"
click at [163, 170] on button "Agregar" at bounding box center [157, 167] width 57 height 18
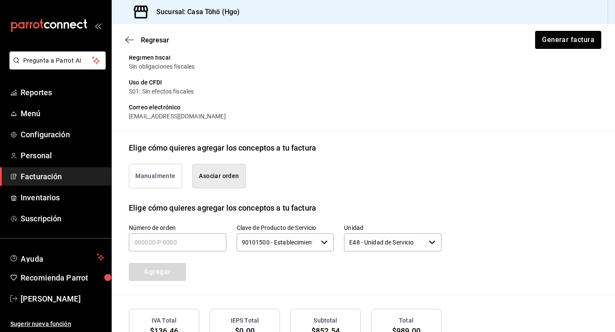
scroll to position [117, 0]
click at [147, 249] on input "text" at bounding box center [177, 243] width 97 height 18
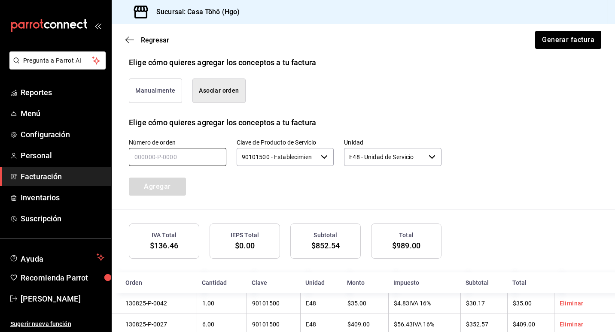
click at [137, 160] on input "text" at bounding box center [177, 157] width 97 height 18
type input "130825-P-0013"
click at [155, 190] on button "Agregar" at bounding box center [157, 187] width 57 height 18
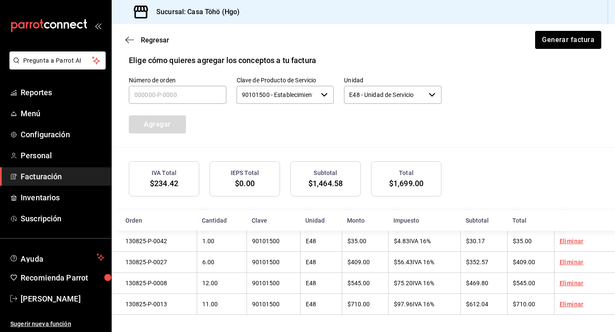
scroll to position [267, 0]
click at [158, 89] on input "text" at bounding box center [177, 95] width 97 height 18
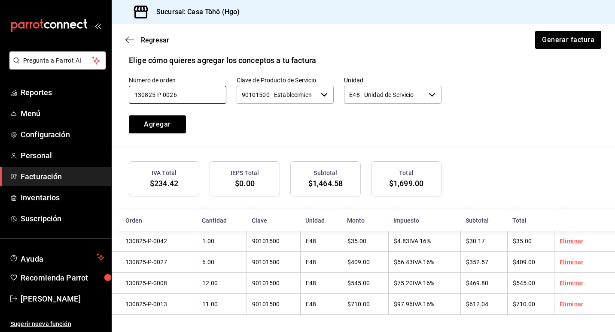
type input "130825-P-0026"
click at [157, 113] on div "Agregar" at bounding box center [159, 119] width 81 height 28
click at [157, 119] on button "Agregar" at bounding box center [157, 125] width 57 height 18
click at [190, 92] on input "text" at bounding box center [177, 95] width 97 height 18
type input "130825-P-0005"
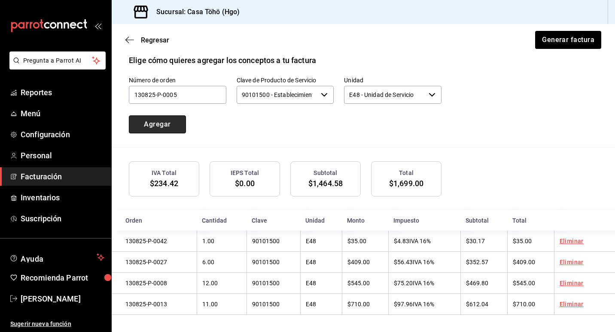
click at [183, 119] on button "Agregar" at bounding box center [157, 125] width 57 height 18
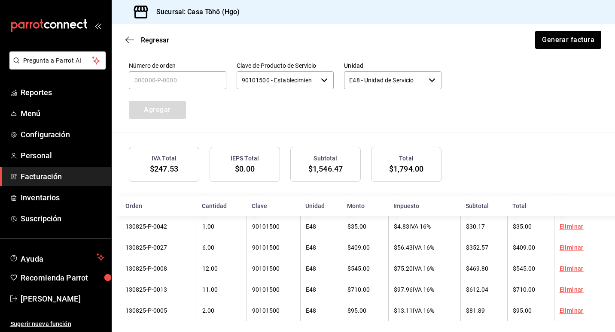
scroll to position [289, 0]
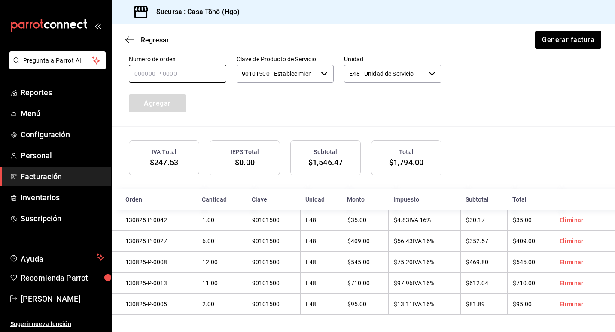
click at [142, 76] on input "text" at bounding box center [177, 74] width 97 height 18
type input "130825-P-0066"
click at [156, 101] on button "Agregar" at bounding box center [157, 103] width 57 height 18
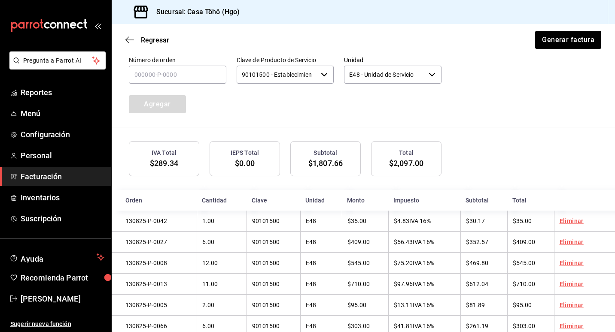
scroll to position [224, 0]
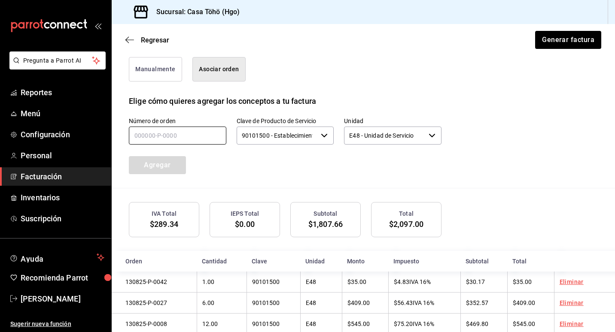
click at [176, 141] on input "text" at bounding box center [177, 136] width 97 height 18
type input "130825-P-0080"
click at [173, 161] on button "Agregar" at bounding box center [157, 165] width 57 height 18
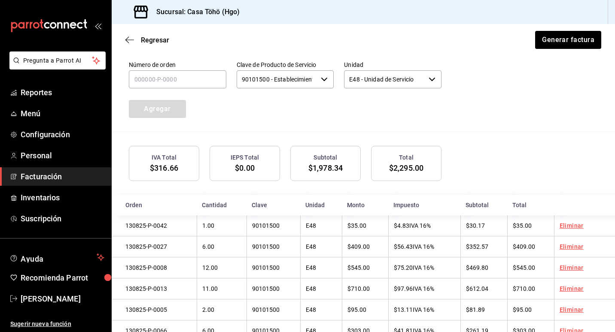
scroll to position [203, 0]
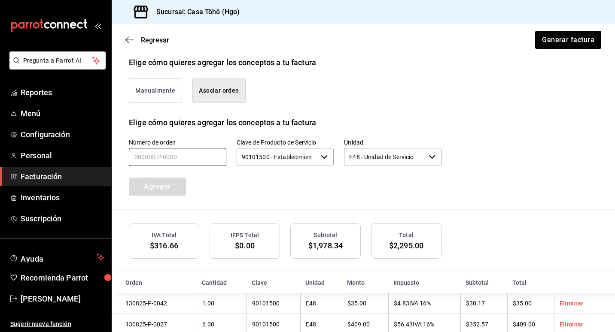
click at [184, 153] on input "text" at bounding box center [177, 157] width 97 height 18
type input "130825-P-0072"
click at [179, 180] on button "Agregar" at bounding box center [157, 187] width 57 height 18
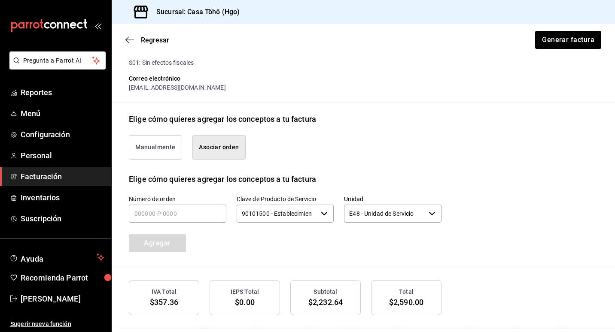
scroll to position [95, 0]
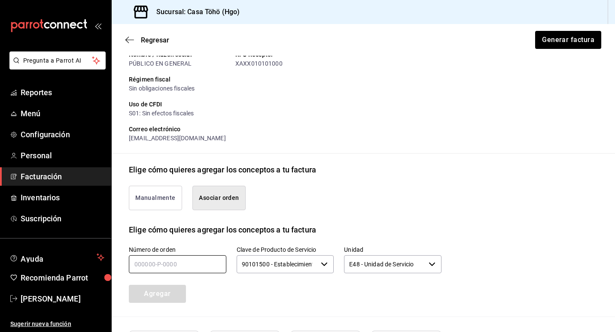
click at [158, 260] on input "text" at bounding box center [177, 265] width 97 height 18
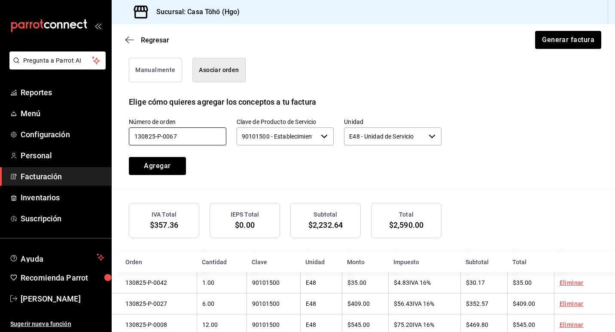
scroll to position [224, 0]
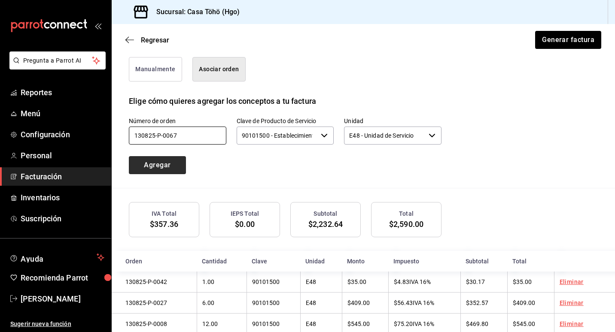
type input "130825-P-0067"
click at [165, 167] on button "Agregar" at bounding box center [157, 165] width 57 height 18
click at [173, 143] on input "text" at bounding box center [177, 136] width 97 height 18
type input "130825-P-0052"
click at [176, 168] on button "Agregar" at bounding box center [157, 165] width 57 height 18
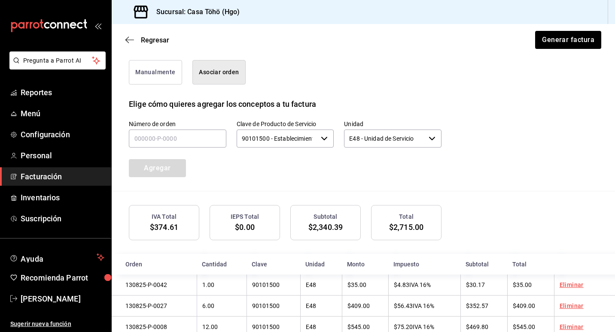
scroll to position [203, 0]
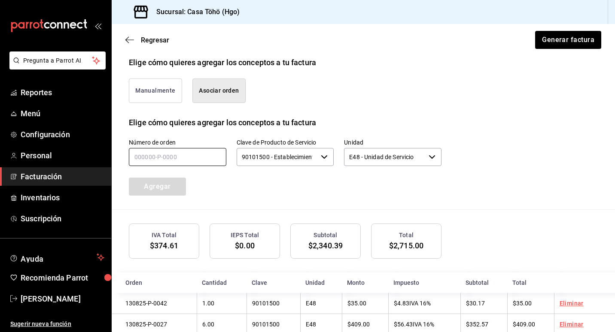
click at [165, 161] on input "text" at bounding box center [177, 157] width 97 height 18
type input "130825-P-0046"
click at [161, 187] on button "Agregar" at bounding box center [157, 187] width 57 height 18
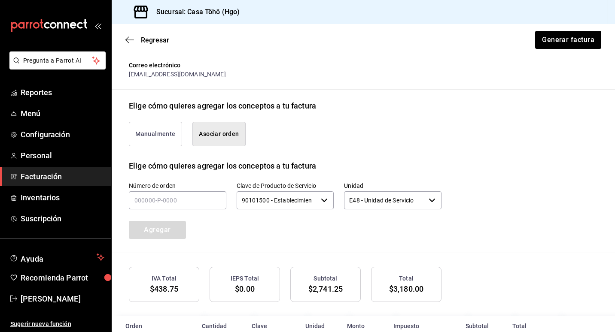
scroll to position [138, 0]
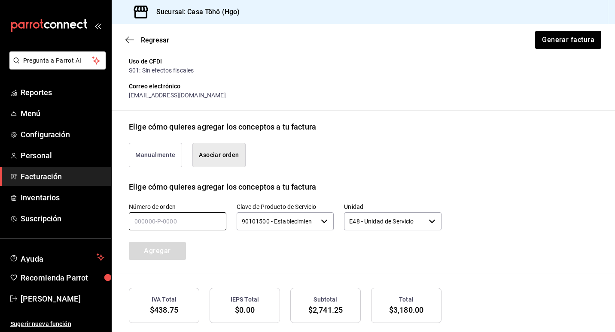
click at [155, 223] on input "text" at bounding box center [177, 222] width 97 height 18
type input "130825-P-0043"
click at [154, 252] on button "Agregar" at bounding box center [157, 251] width 57 height 18
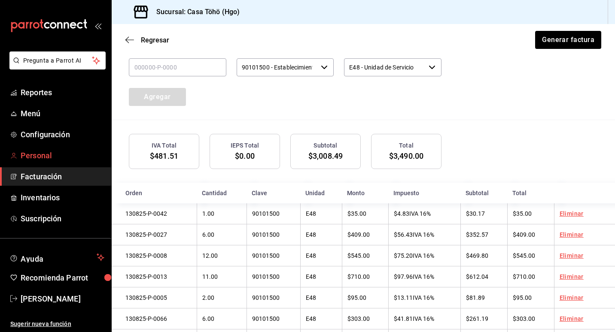
scroll to position [289, 0]
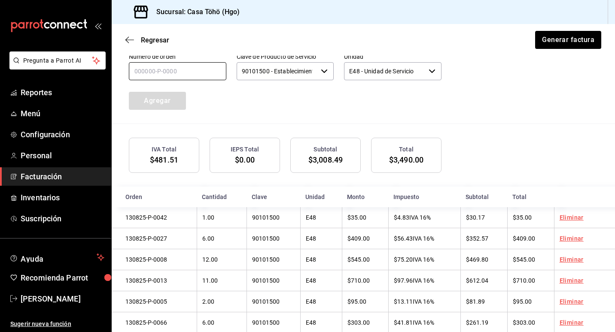
click at [152, 69] on input "text" at bounding box center [177, 71] width 97 height 18
type input "130825-P-0071"
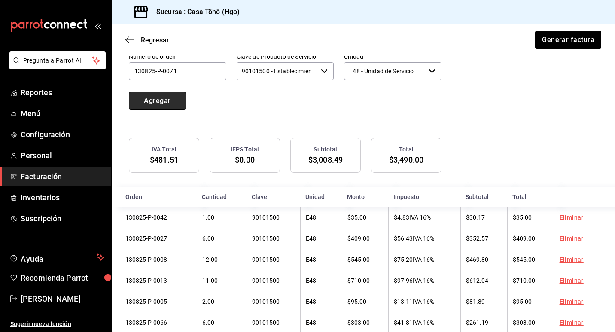
click at [168, 101] on button "Agregar" at bounding box center [157, 101] width 57 height 18
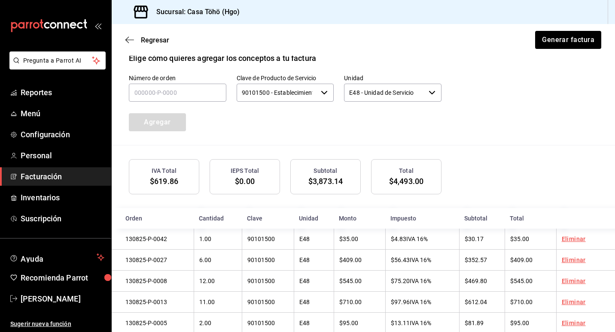
scroll to position [224, 0]
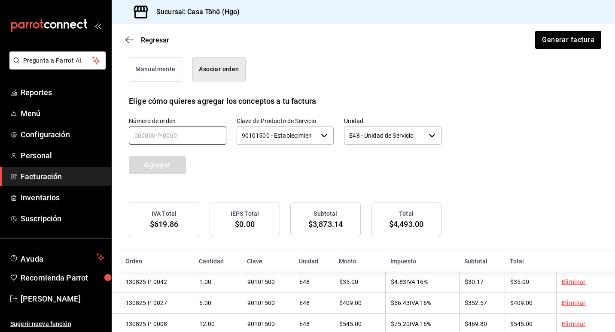
click at [181, 131] on input "text" at bounding box center [177, 136] width 97 height 18
type input "130825-P-0067"
click at [155, 159] on button "Agregar" at bounding box center [157, 165] width 57 height 18
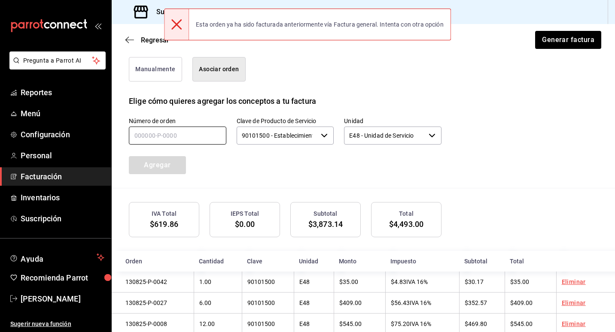
click at [161, 140] on input "text" at bounding box center [177, 136] width 97 height 18
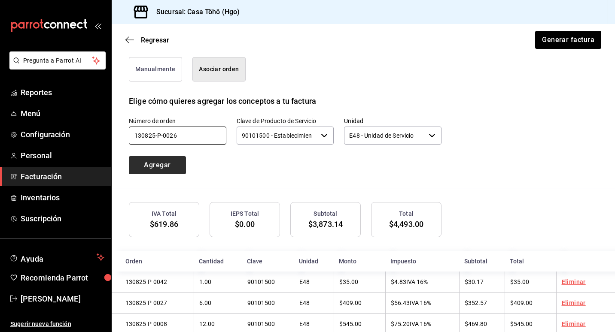
type input "130825-P-0026"
click at [158, 166] on button "Agregar" at bounding box center [157, 165] width 57 height 18
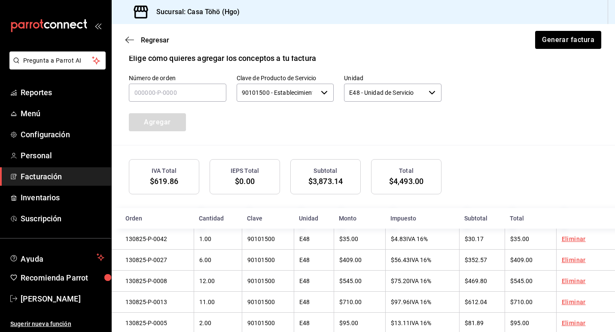
scroll to position [95, 0]
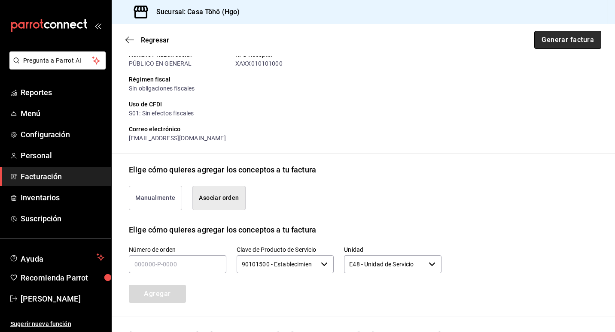
click at [545, 38] on button "Generar factura" at bounding box center [567, 40] width 67 height 18
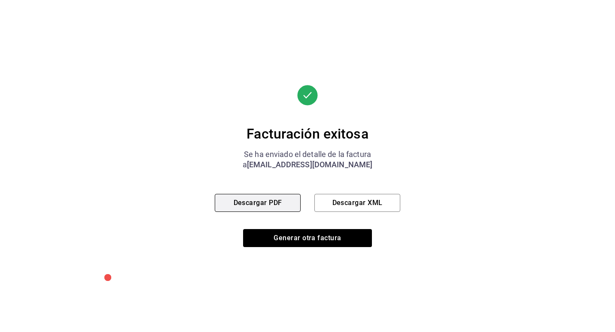
click at [265, 210] on button "Descargar PDF" at bounding box center [258, 203] width 86 height 18
